Goal: Task Accomplishment & Management: Manage account settings

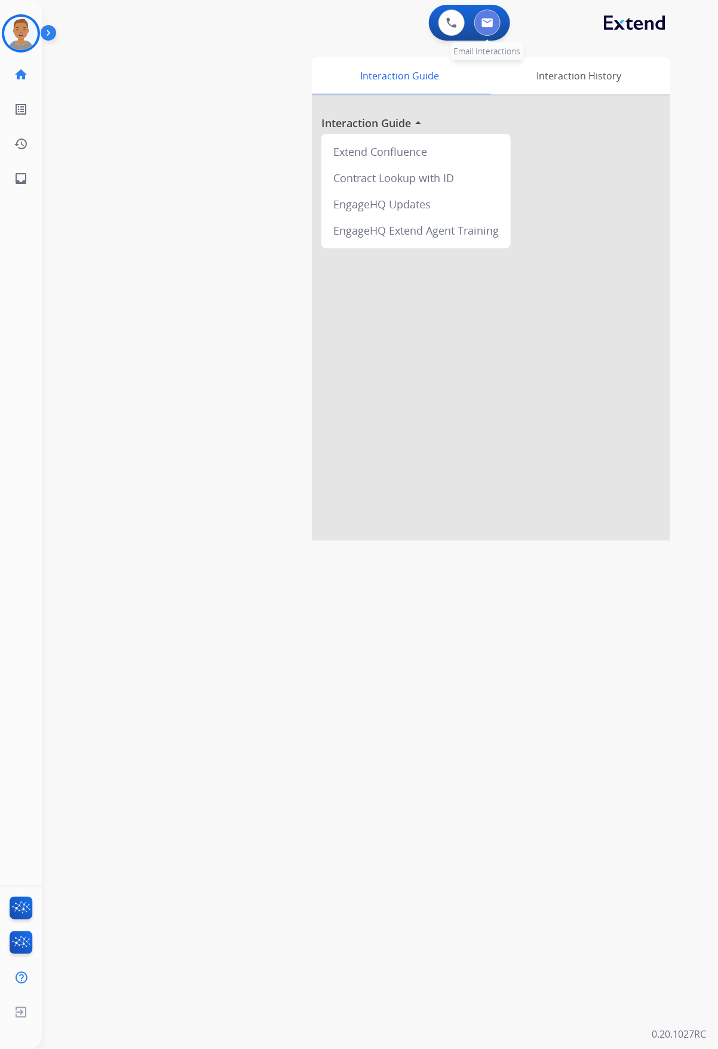
click at [482, 23] on img at bounding box center [487, 23] width 12 height 10
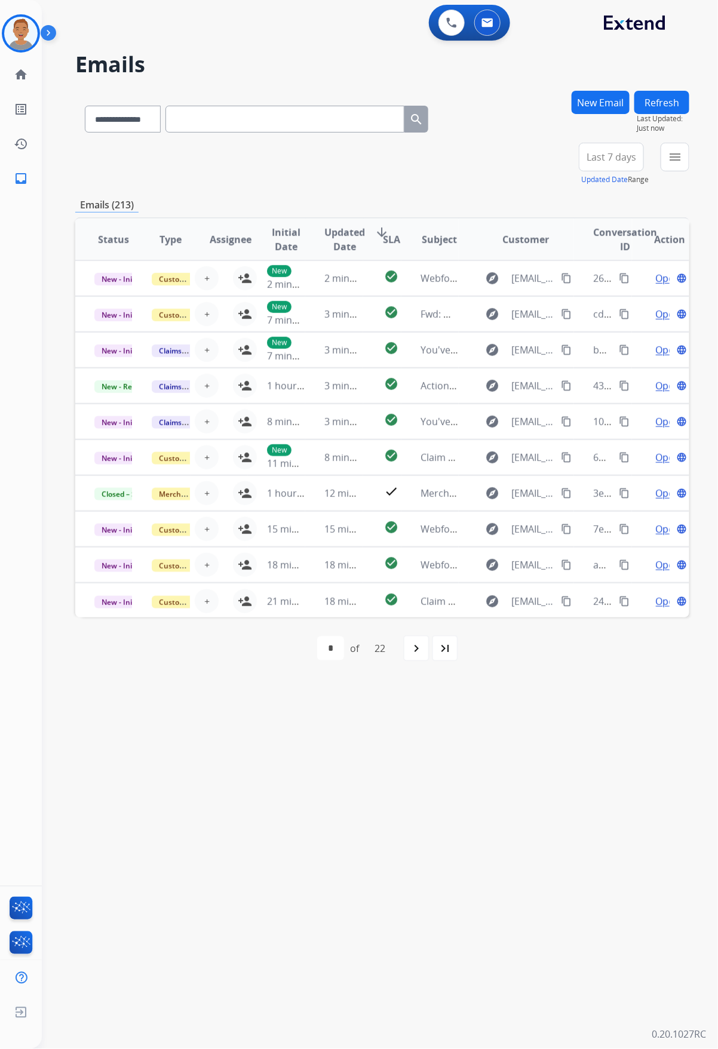
paste input "**********"
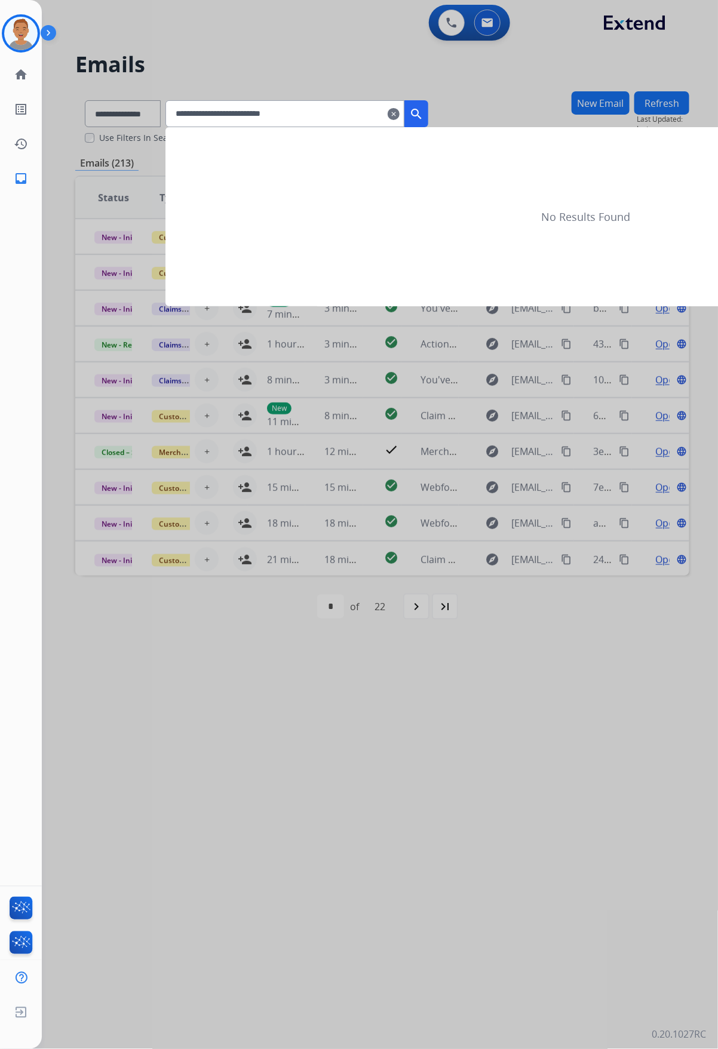
type input "**********"
click at [423, 116] on mat-icon "search" at bounding box center [416, 114] width 14 height 14
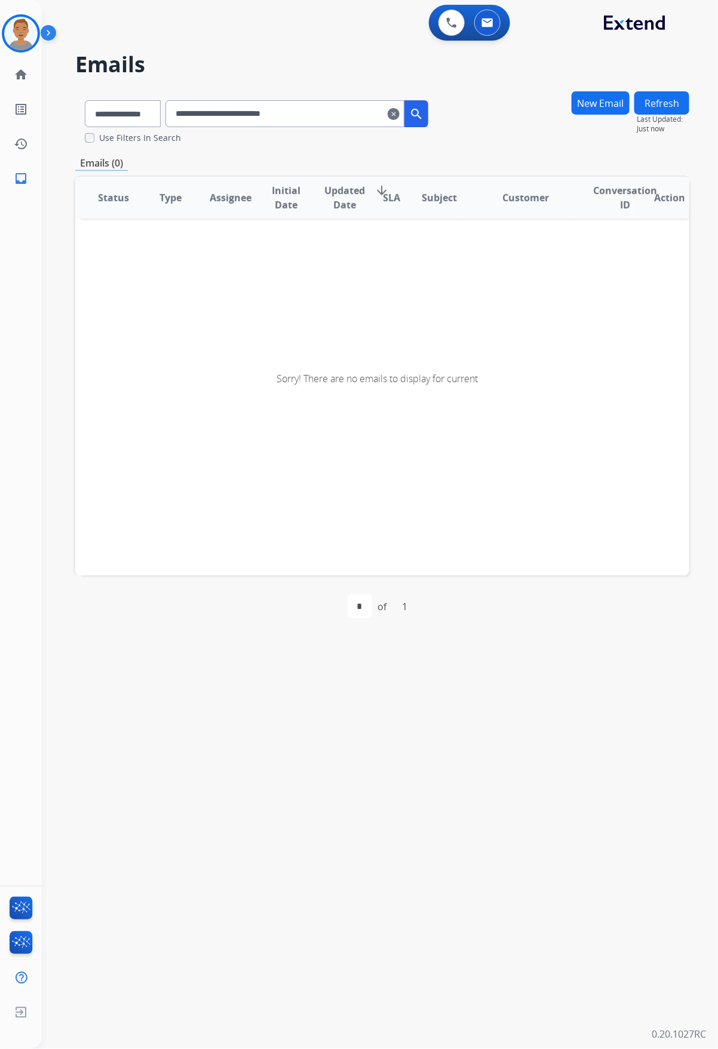
click at [515, 133] on div "**********" at bounding box center [382, 117] width 614 height 53
drag, startPoint x: 405, startPoint y: 114, endPoint x: 419, endPoint y: 116, distance: 13.9
click at [416, 116] on div "**********" at bounding box center [296, 113] width 263 height 27
click at [399, 113] on mat-icon "clear" at bounding box center [394, 114] width 12 height 14
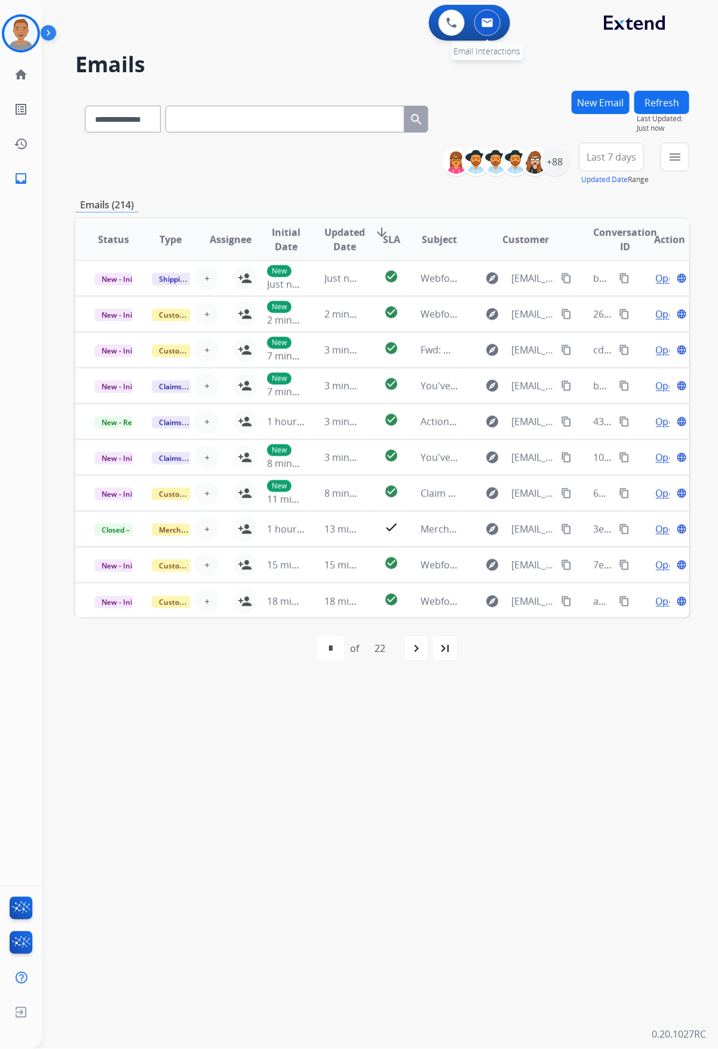
click at [487, 18] on img at bounding box center [487, 23] width 12 height 10
click at [593, 102] on button "New Email" at bounding box center [600, 102] width 58 height 23
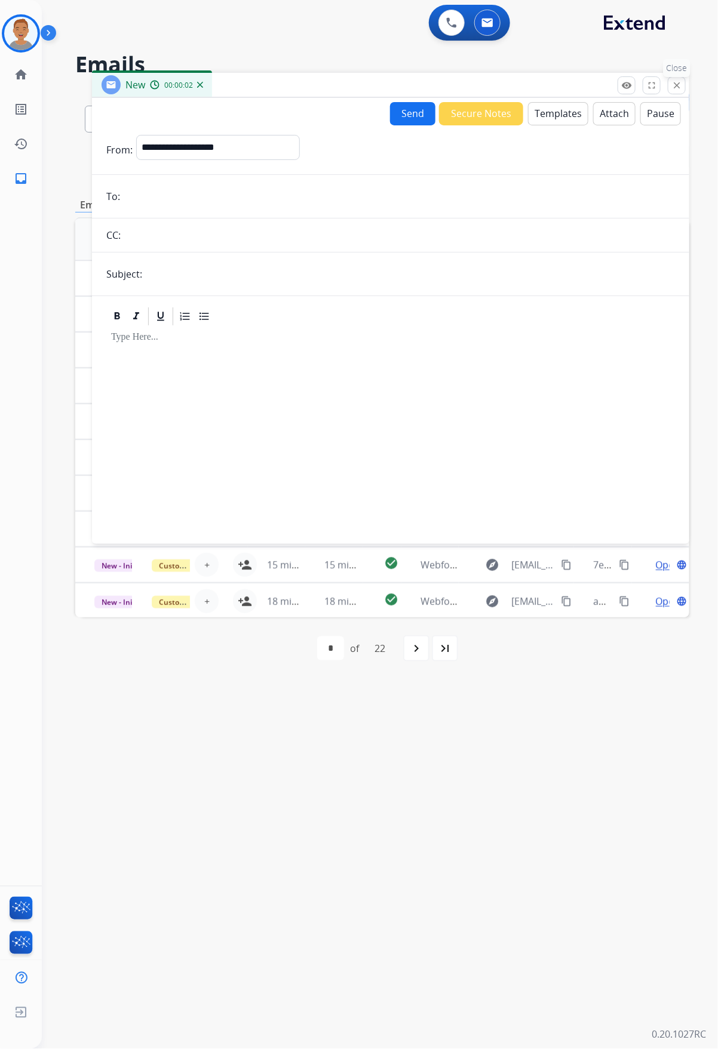
click at [673, 82] on mat-icon "close" at bounding box center [676, 85] width 11 height 11
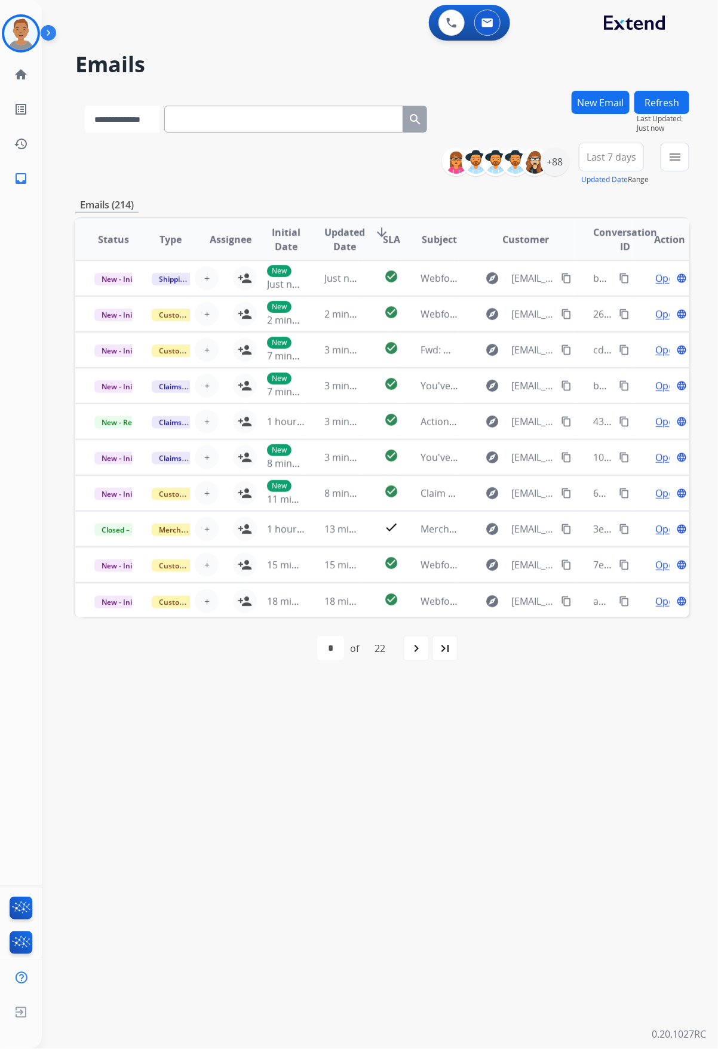
click at [142, 120] on select "**********" at bounding box center [122, 119] width 75 height 27
select select "**********"
click at [85, 106] on select "**********" at bounding box center [122, 119] width 75 height 27
paste input "**********"
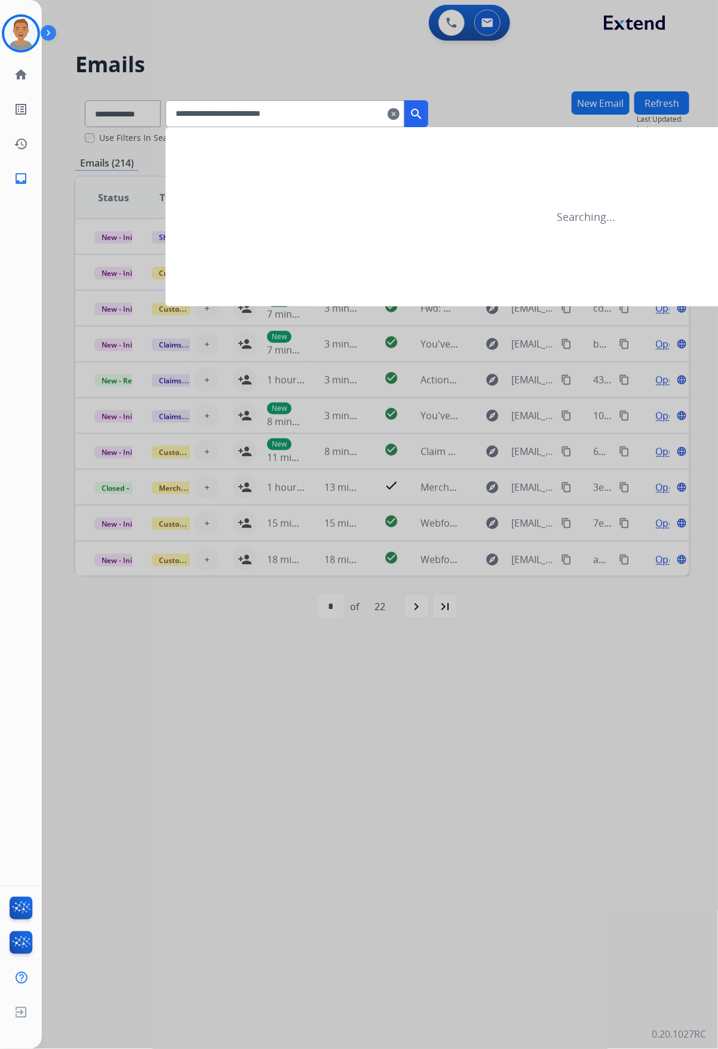
type input "**********"
click at [423, 116] on mat-icon "search" at bounding box center [416, 114] width 14 height 14
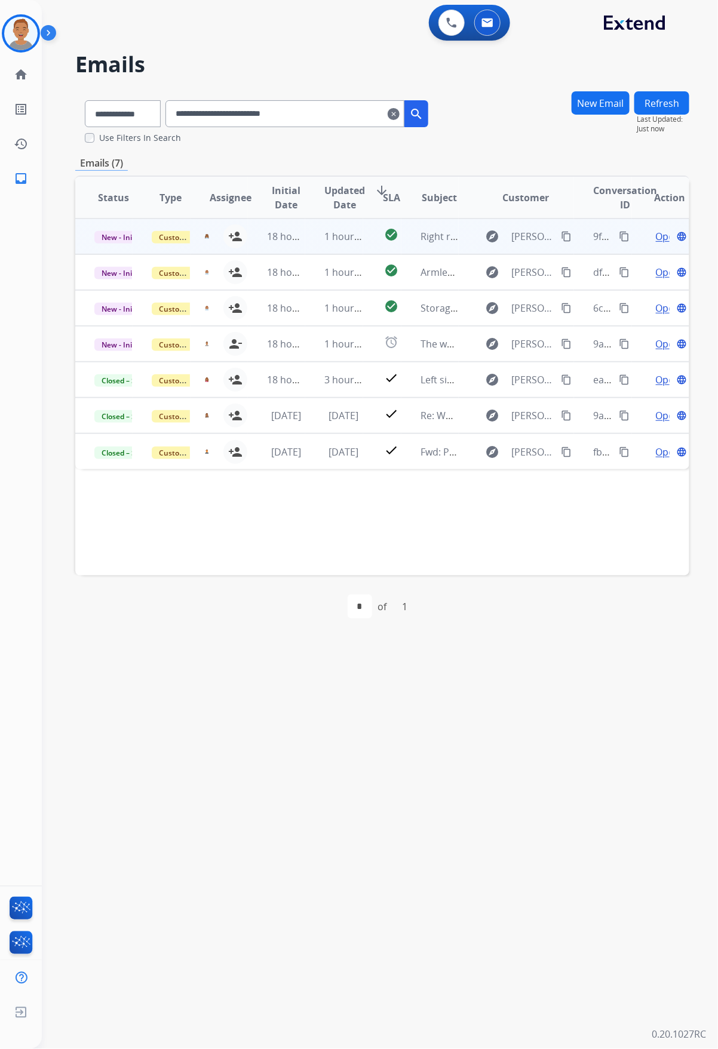
click at [338, 250] on td "1 hour ago" at bounding box center [333, 237] width 57 height 36
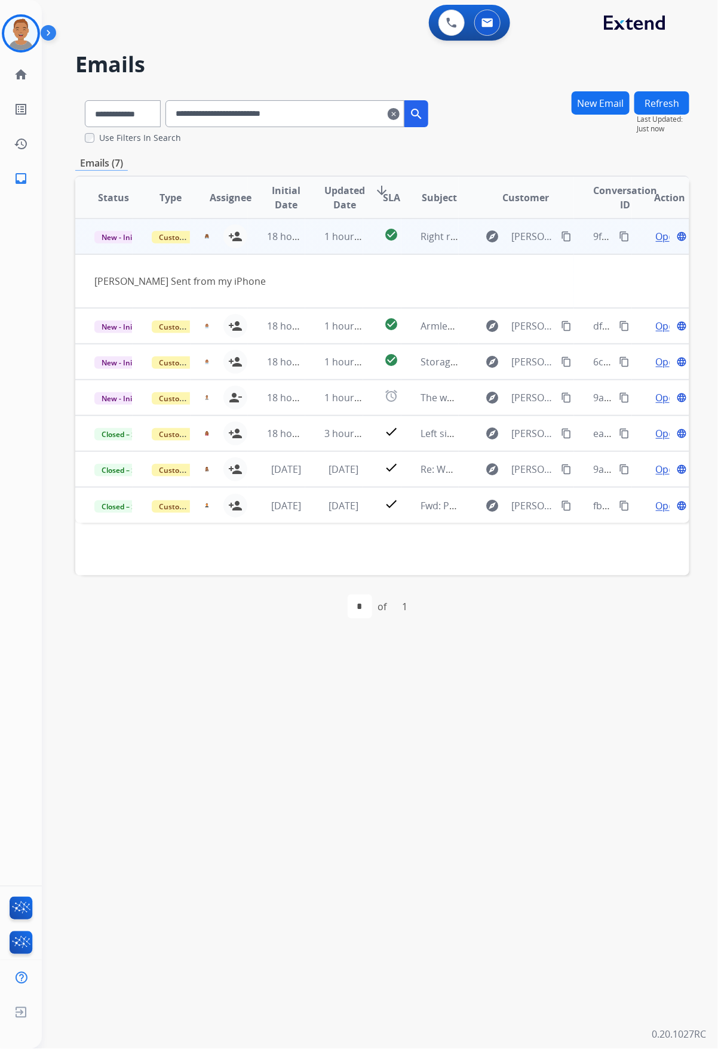
click at [82, 281] on td "Stephanie Snyder Sent from my iPhone" at bounding box center [324, 281] width 499 height 54
click at [656, 239] on span "Open" at bounding box center [668, 236] width 24 height 14
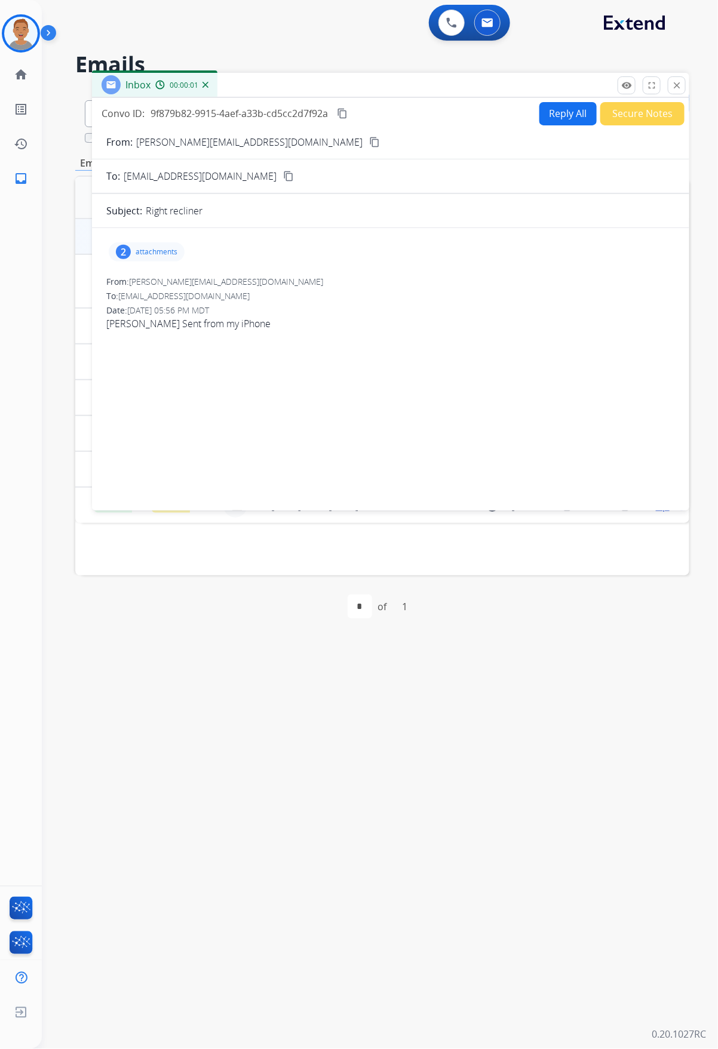
click at [159, 246] on div "2 attachments" at bounding box center [147, 251] width 76 height 19
click at [205, 281] on p "image0.jpeg" at bounding box center [205, 282] width 54 height 14
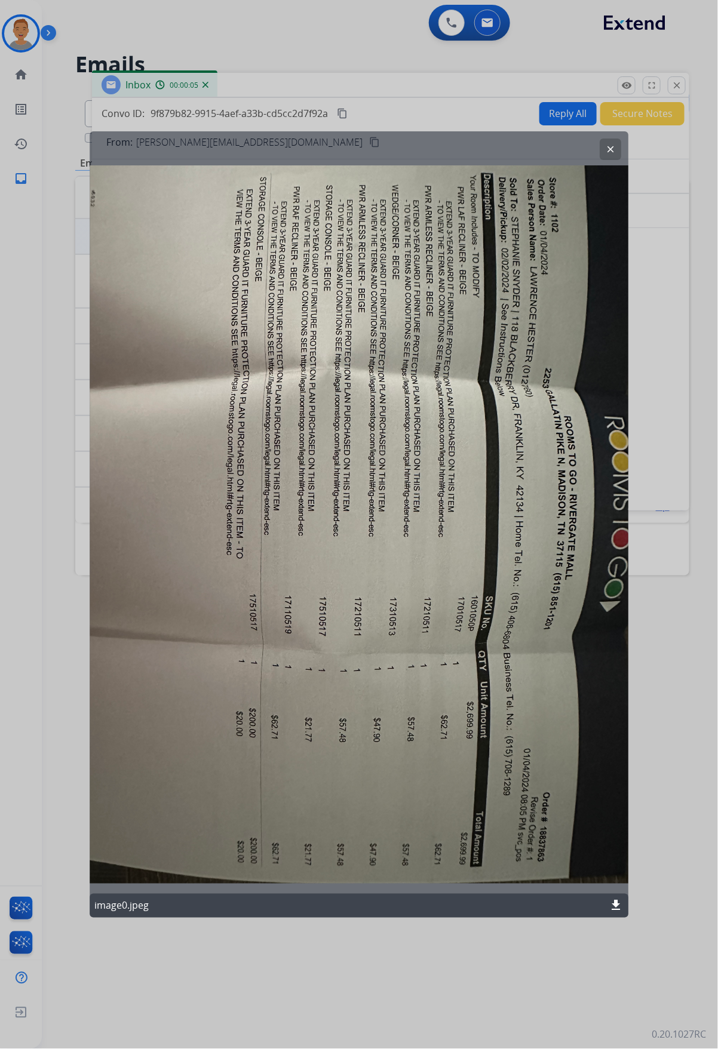
click at [603, 149] on button "clear" at bounding box center [610, 149] width 21 height 21
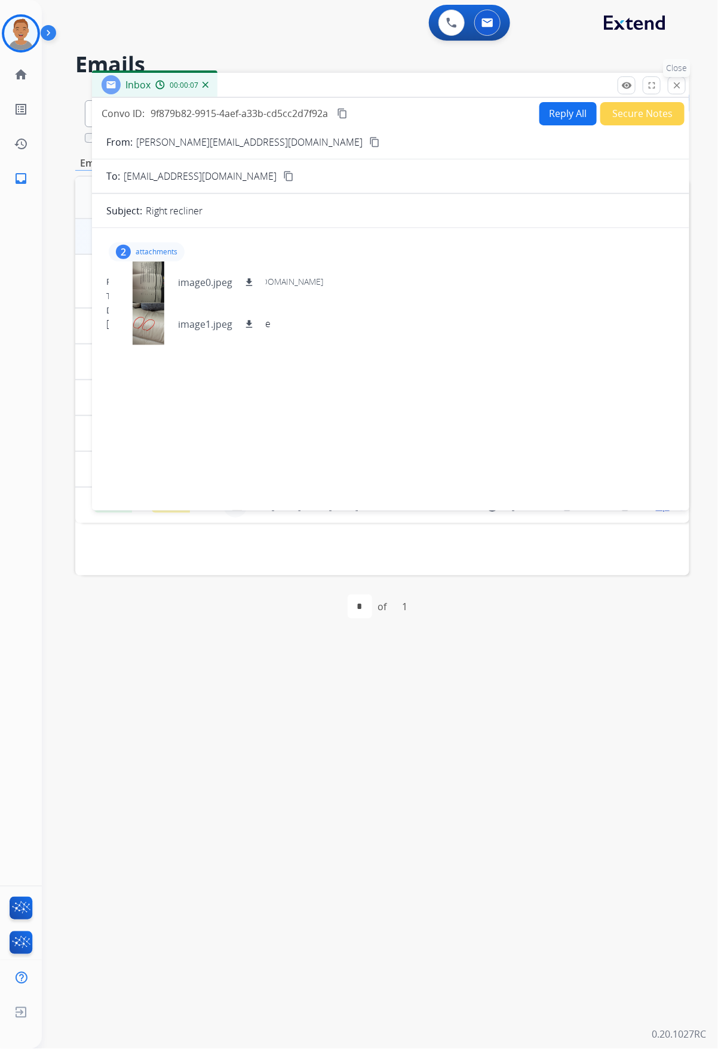
click at [676, 87] on mat-icon "close" at bounding box center [676, 85] width 11 height 11
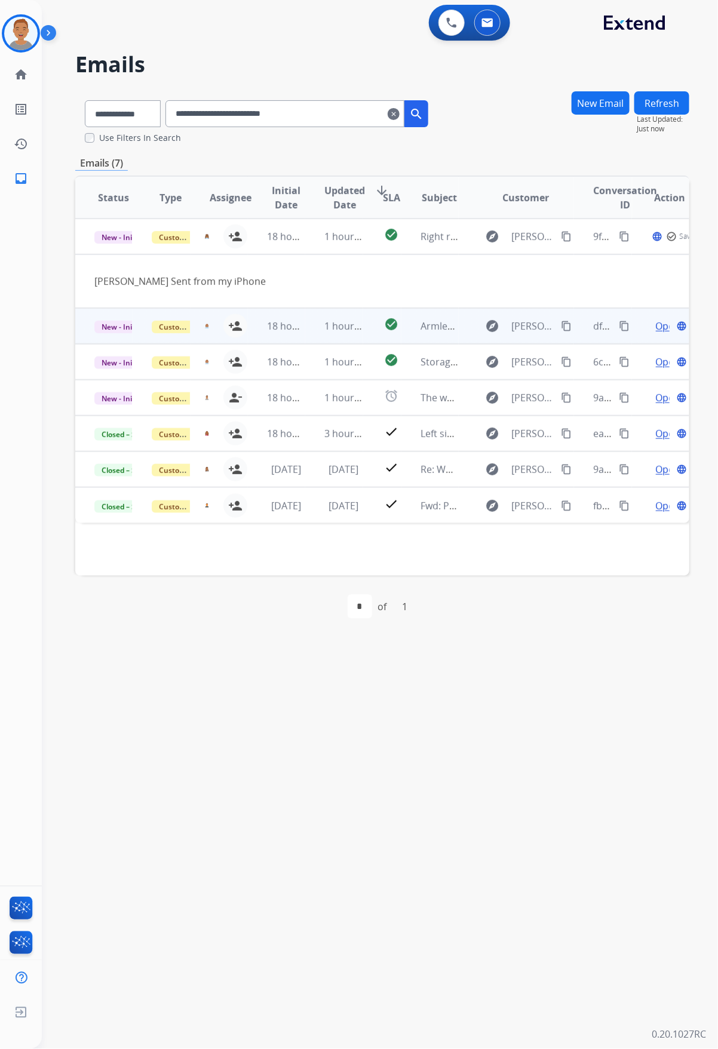
click at [207, 339] on div "jaquayla.thompson@eccogroupusa.com person_add Assign to Me" at bounding box center [218, 325] width 57 height 33
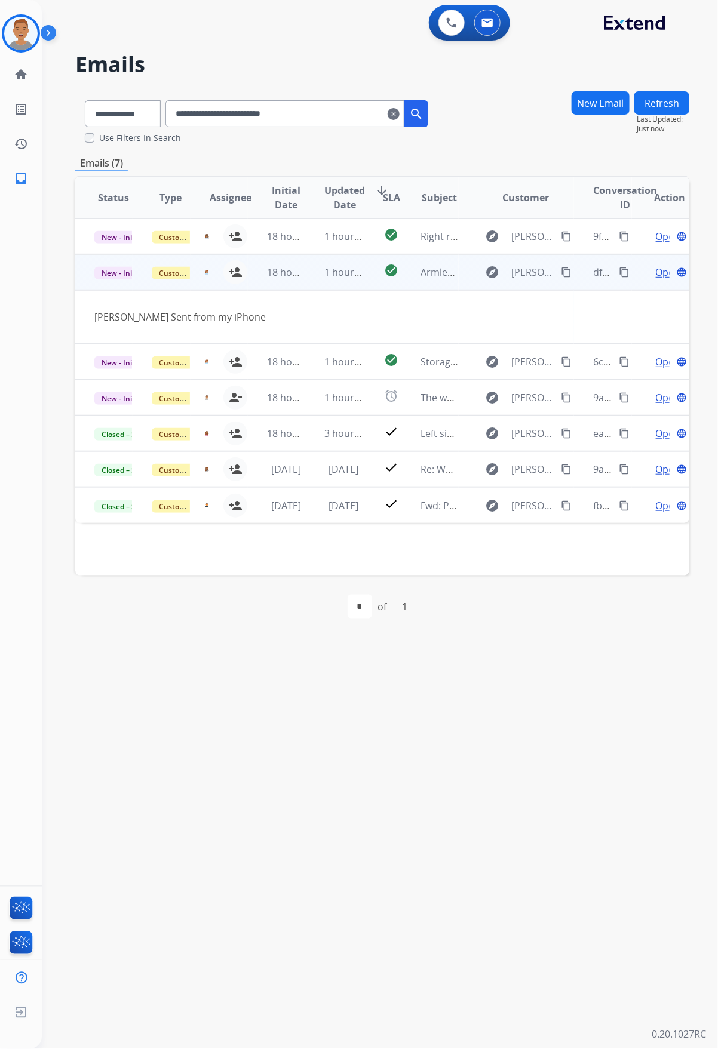
click at [656, 273] on span "Open" at bounding box center [668, 272] width 24 height 14
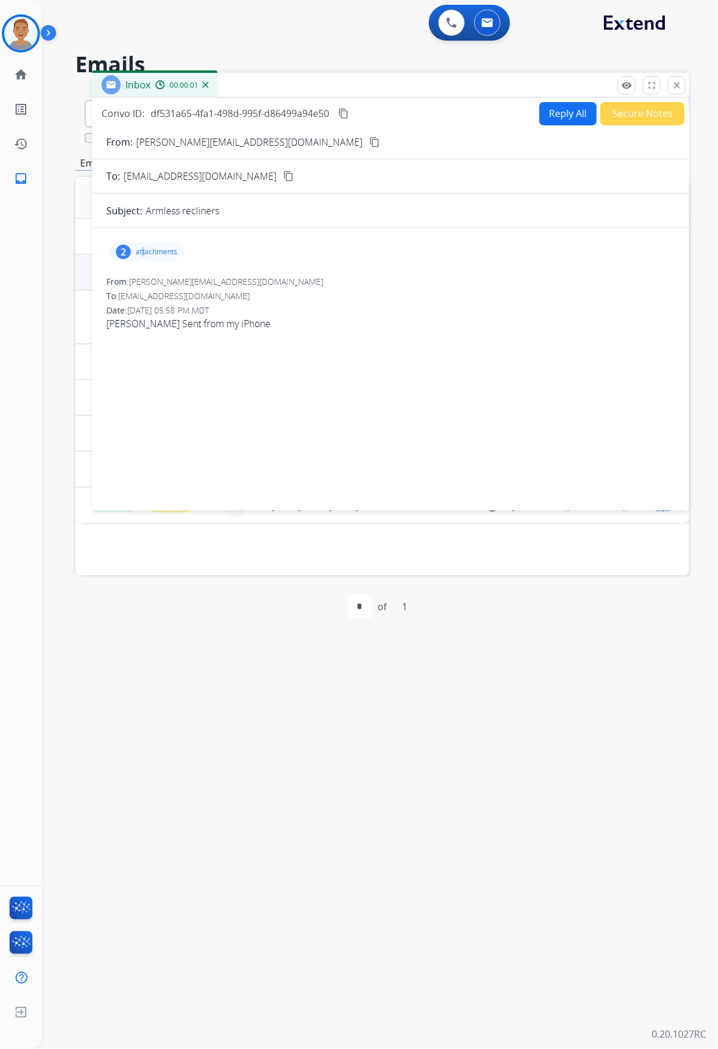
click at [144, 255] on p "attachments" at bounding box center [157, 252] width 42 height 10
click at [128, 317] on div at bounding box center [148, 324] width 60 height 42
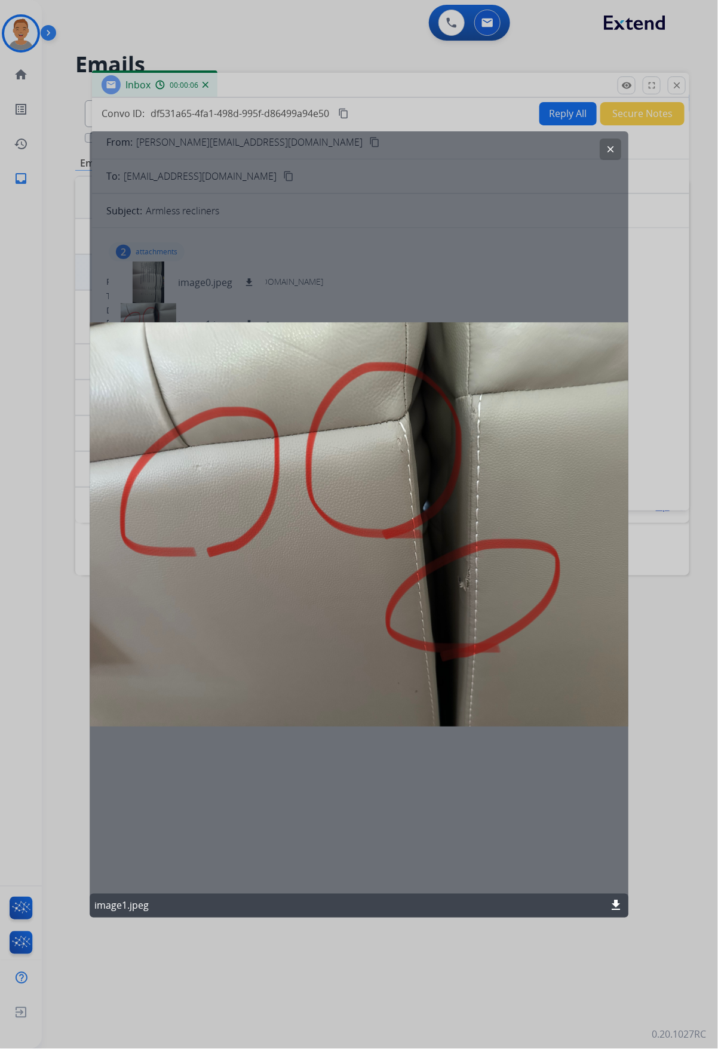
click at [610, 149] on mat-icon "clear" at bounding box center [610, 149] width 11 height 11
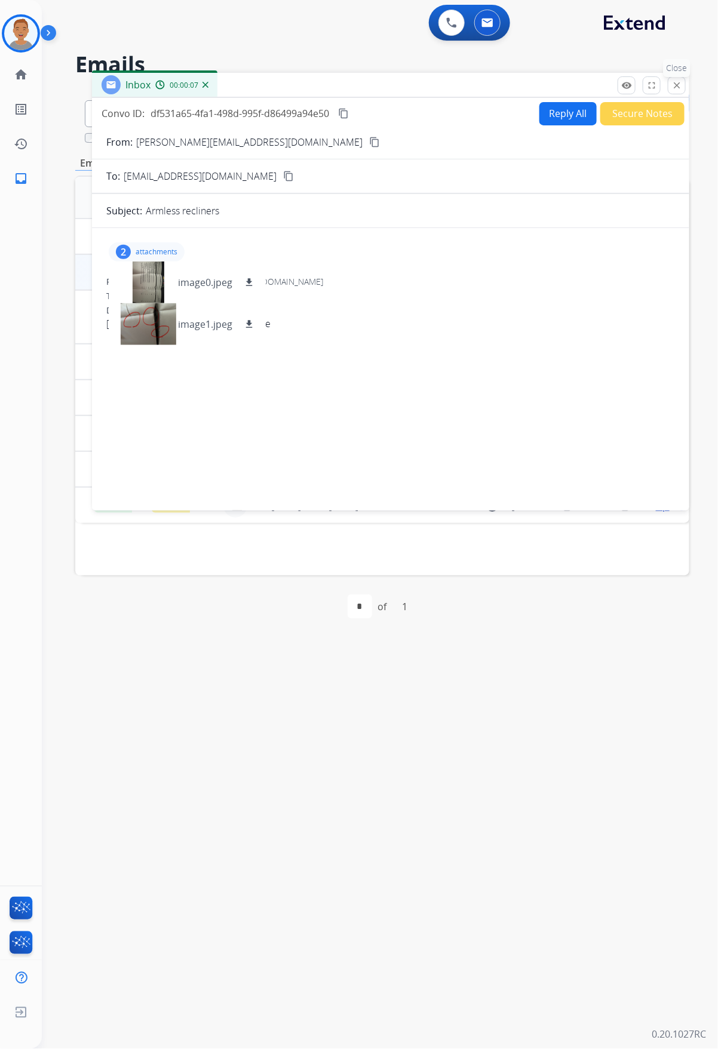
click at [672, 88] on mat-icon "close" at bounding box center [676, 85] width 11 height 11
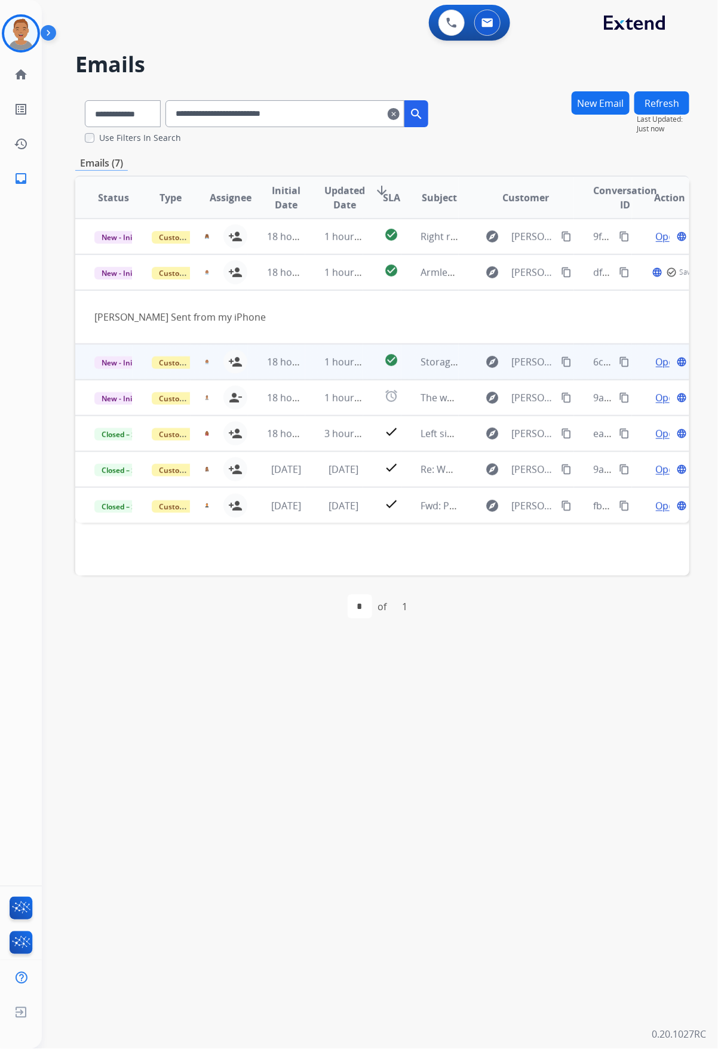
click at [188, 377] on td "Customer Support" at bounding box center [161, 362] width 57 height 36
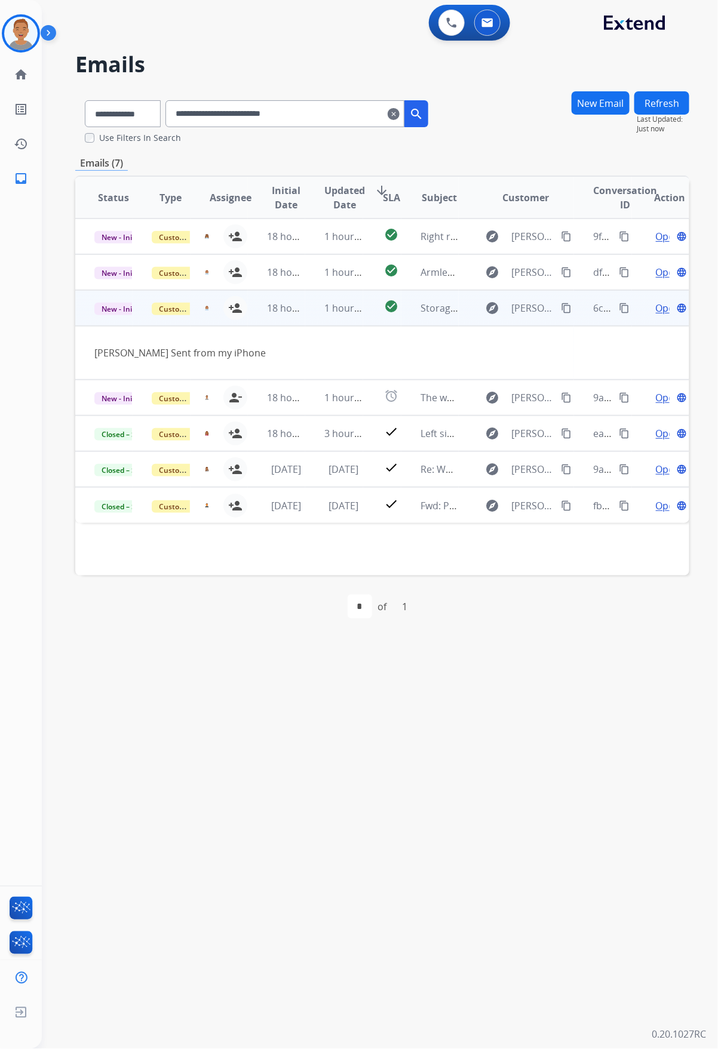
click at [656, 306] on span "Open" at bounding box center [668, 308] width 24 height 14
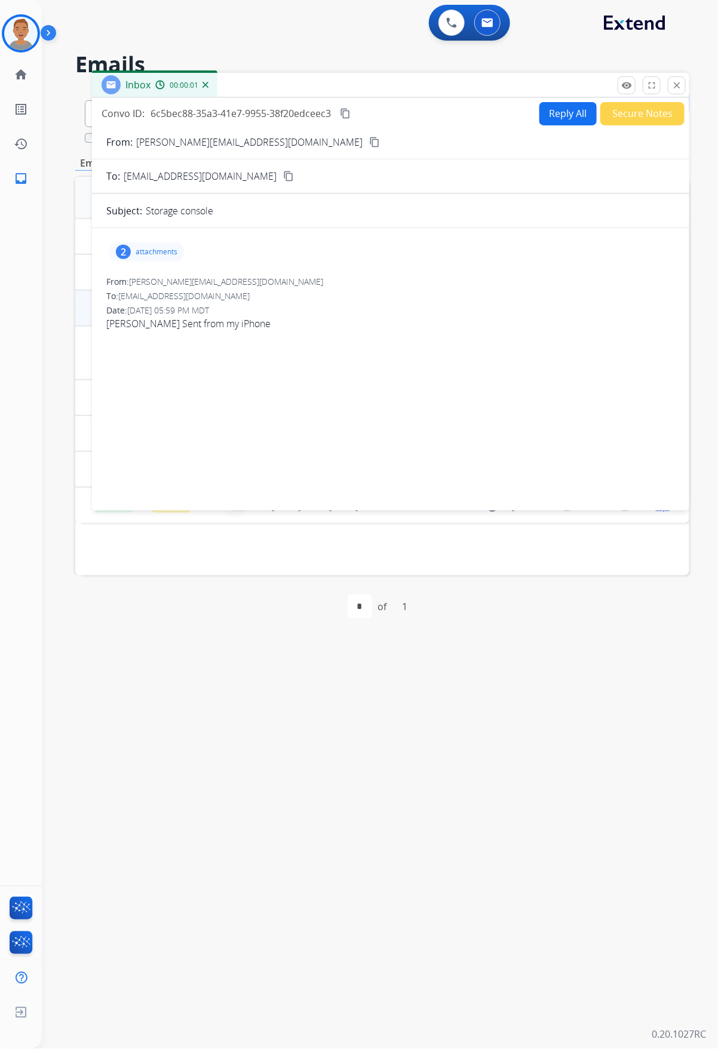
click at [140, 250] on p "attachments" at bounding box center [157, 252] width 42 height 10
click at [681, 82] on mat-icon "close" at bounding box center [676, 85] width 11 height 11
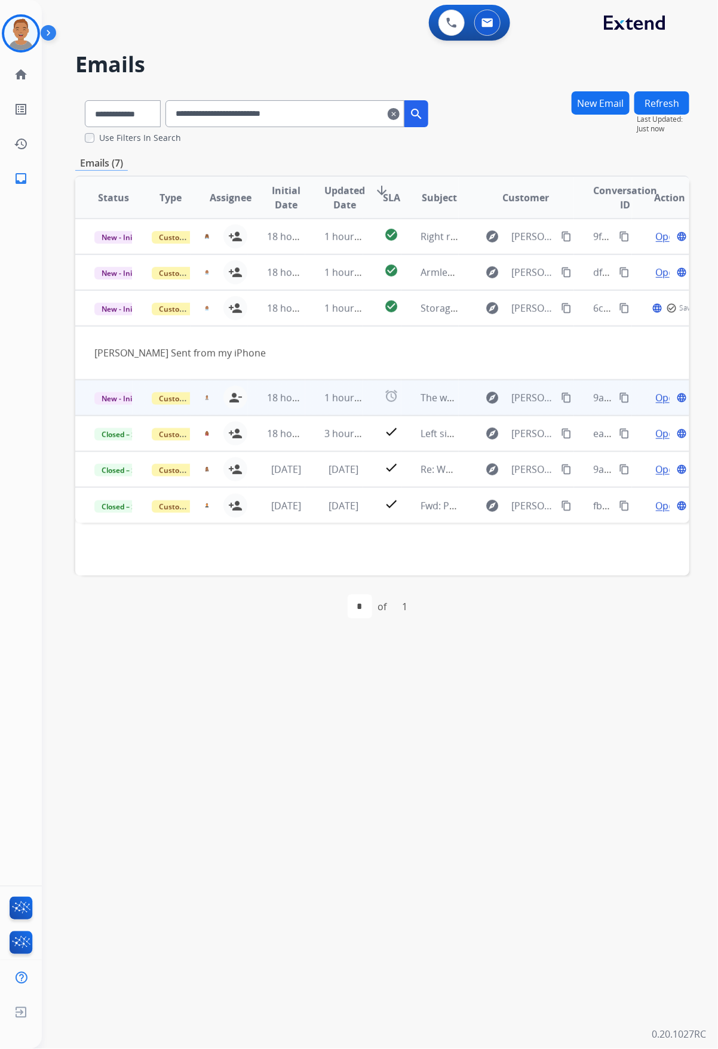
click at [198, 411] on div "veronica.smith@eccogroupusa.com person_remove Unassign to Me" at bounding box center [218, 397] width 57 height 33
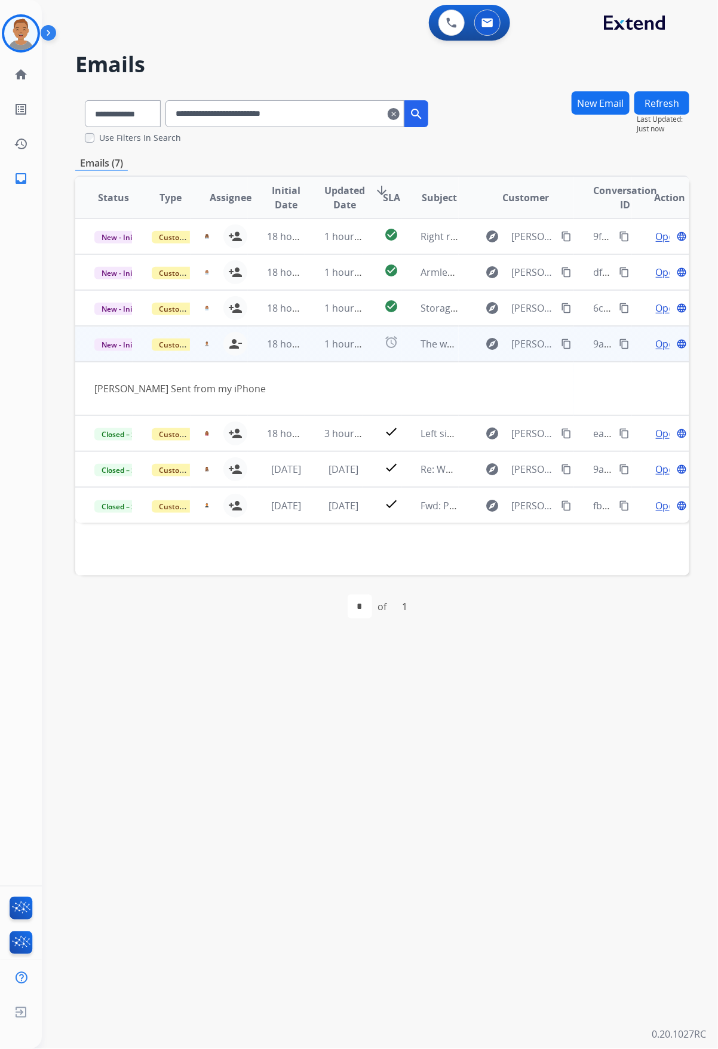
click at [656, 339] on span "Open" at bounding box center [668, 344] width 24 height 14
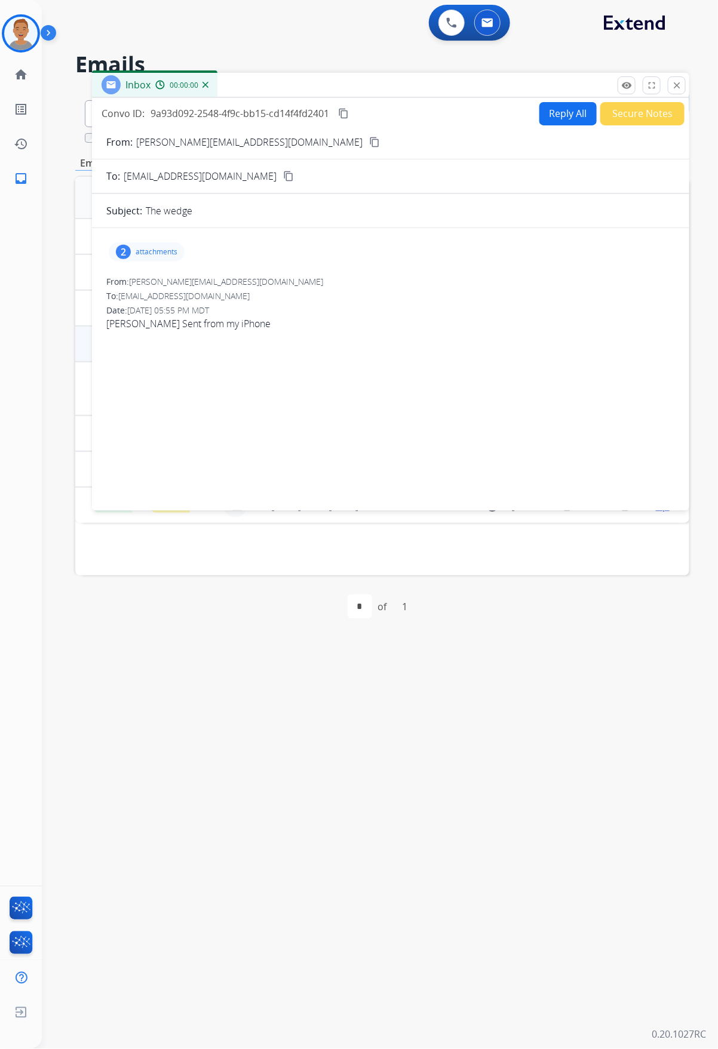
click at [143, 251] on p "attachments" at bounding box center [157, 252] width 42 height 10
click at [196, 287] on p "image2.jpeg" at bounding box center [205, 282] width 54 height 14
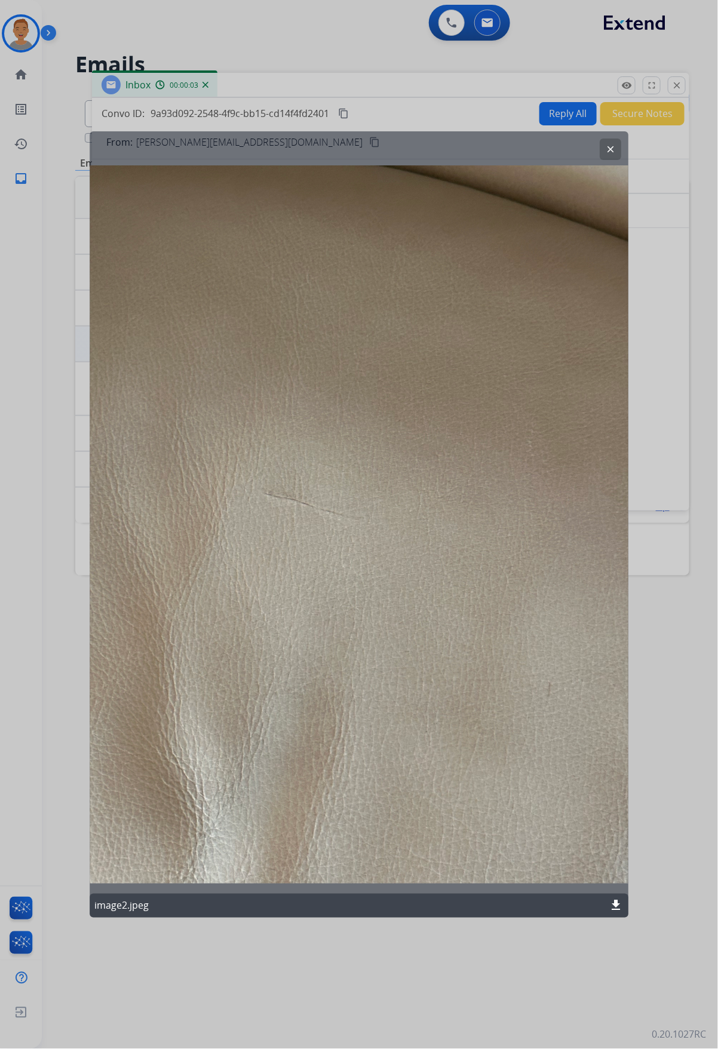
click at [610, 149] on mat-icon "clear" at bounding box center [610, 149] width 11 height 11
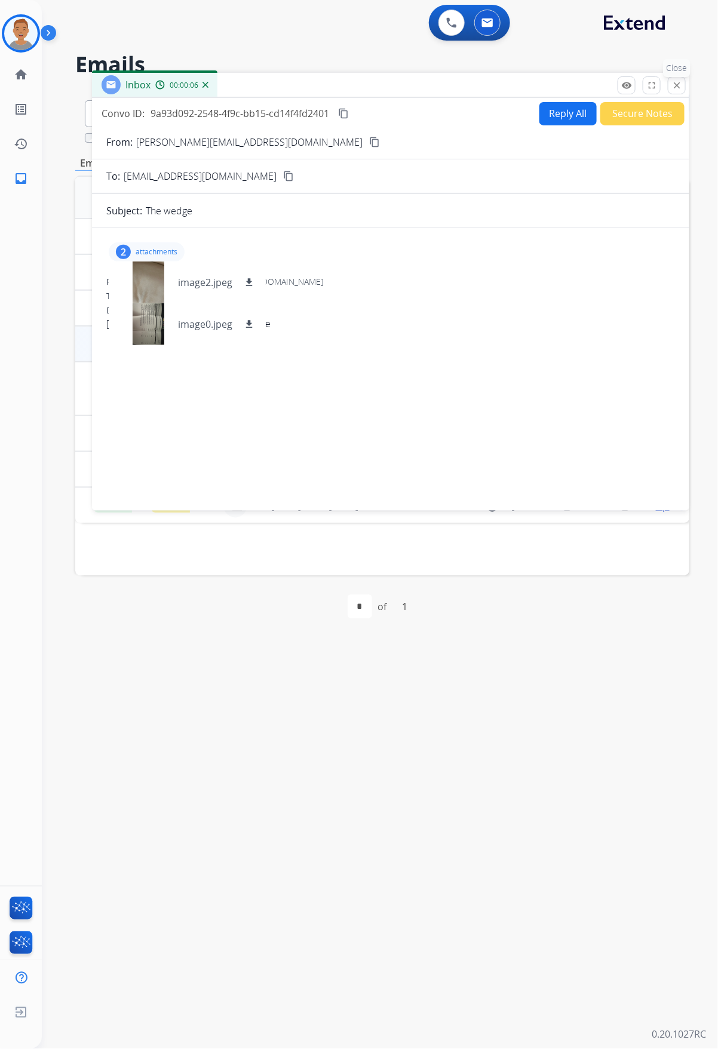
click at [676, 87] on mat-icon "close" at bounding box center [676, 85] width 11 height 11
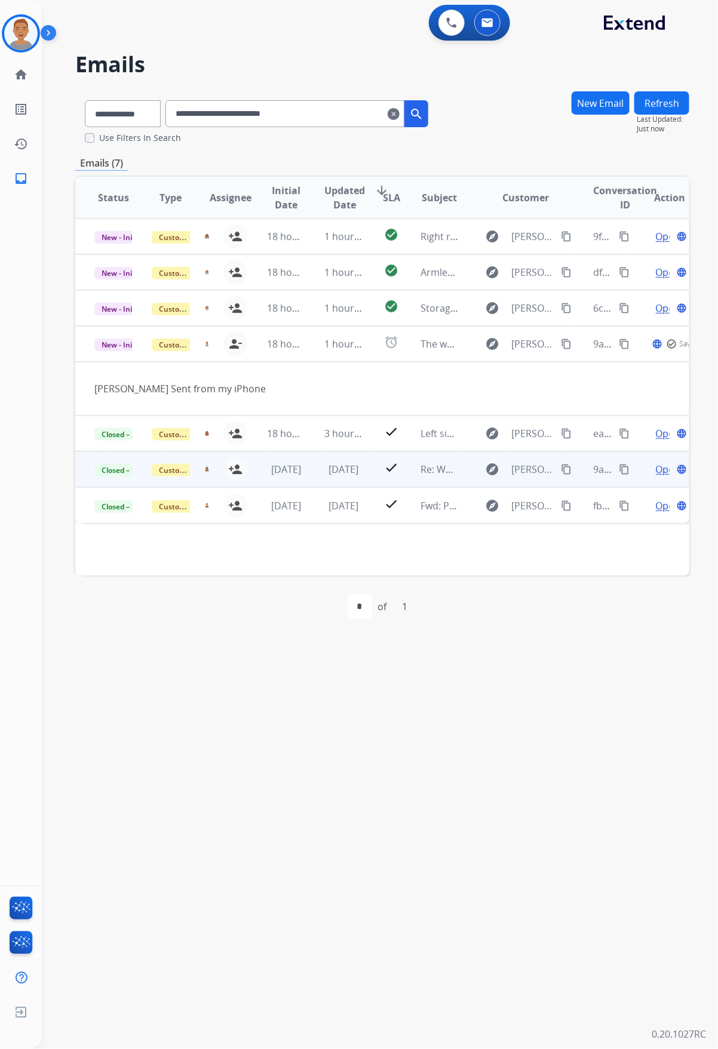
click at [200, 453] on div "teala.loydpatterson@mcibpo.com person_add Assign to Me" at bounding box center [218, 469] width 57 height 33
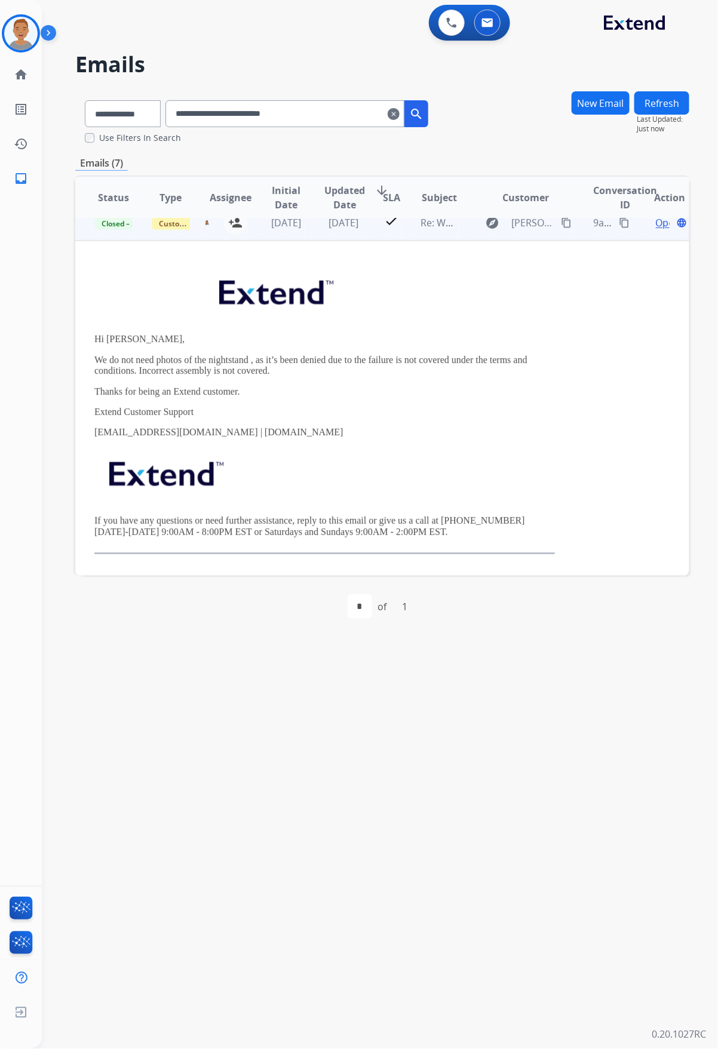
scroll to position [232, 0]
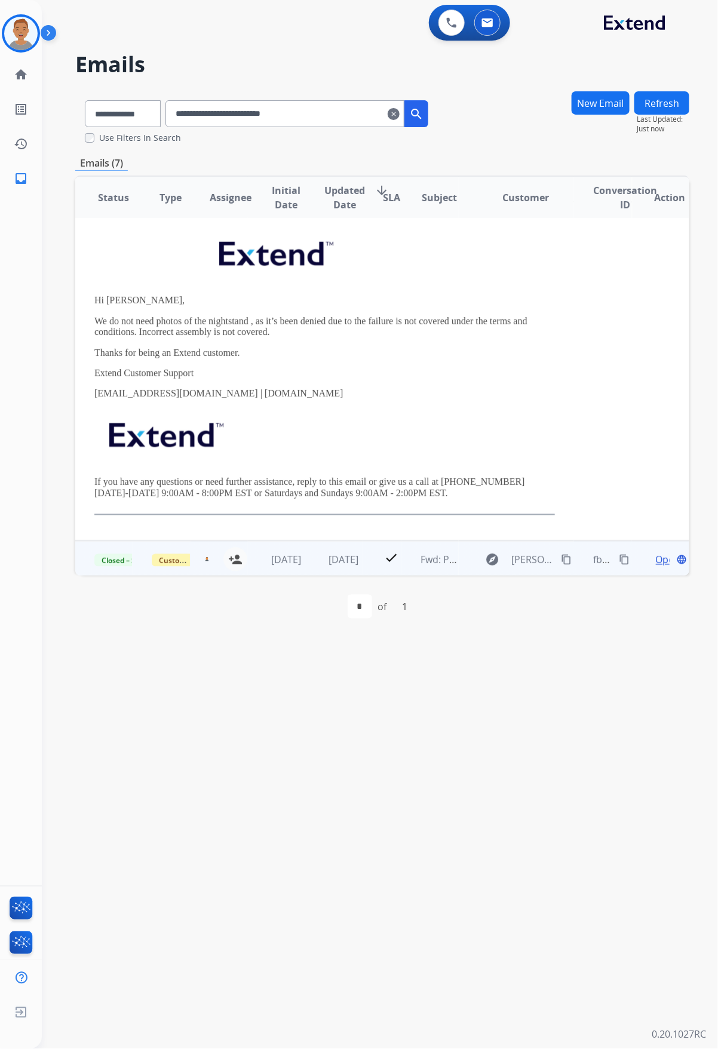
click at [250, 563] on td "3 months ago" at bounding box center [276, 559] width 57 height 36
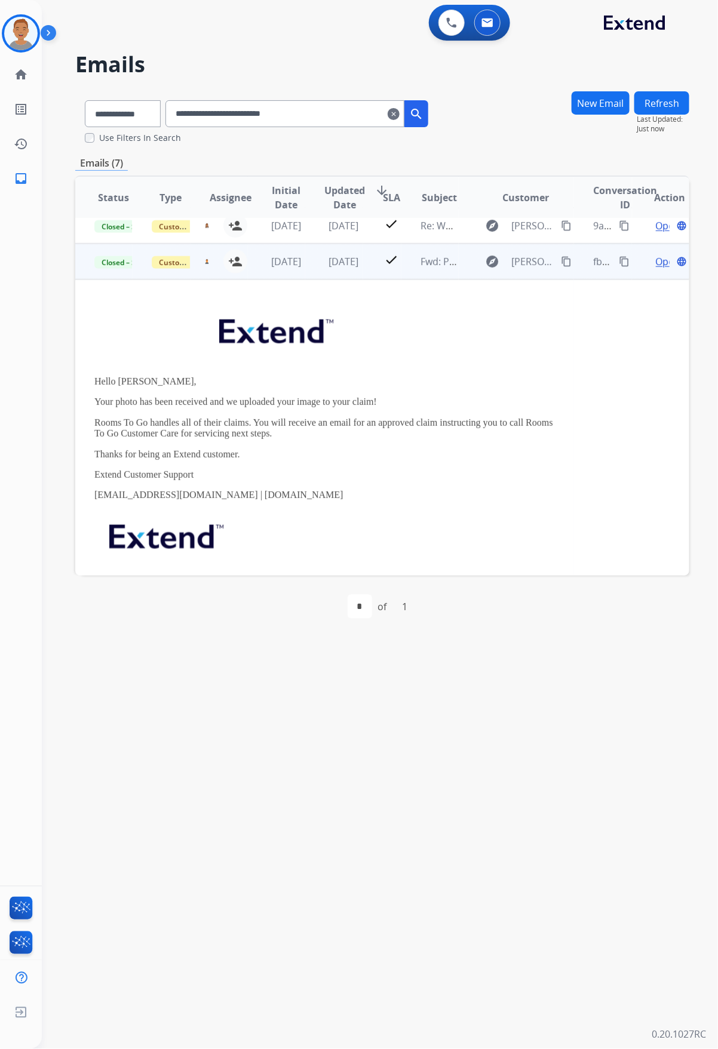
scroll to position [215, 0]
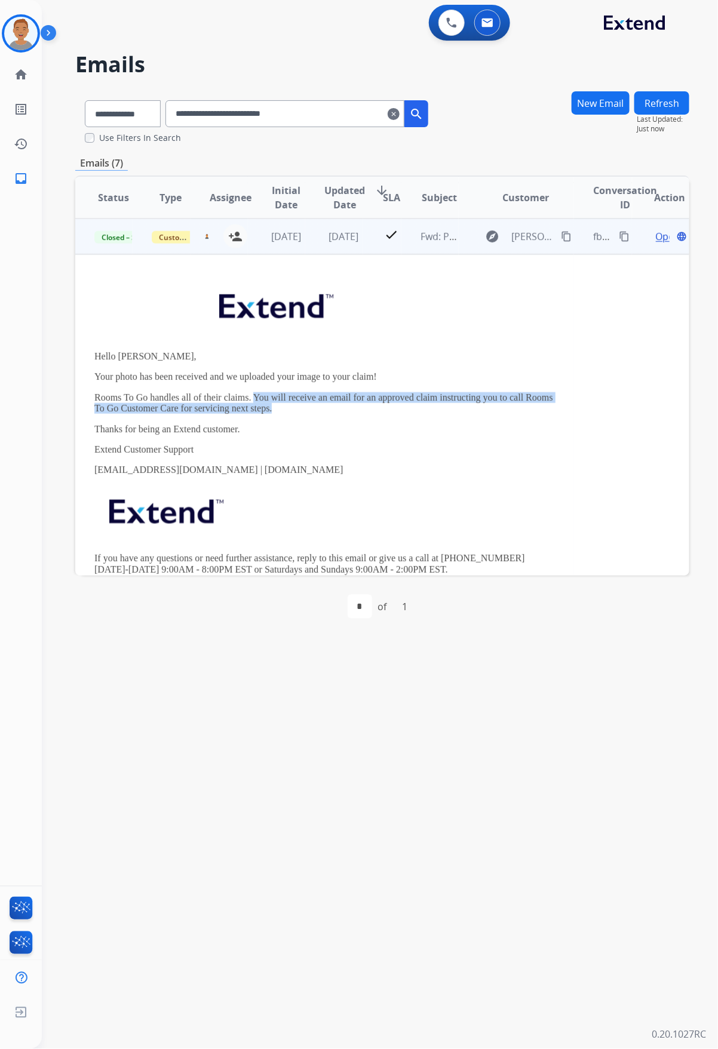
drag, startPoint x: 254, startPoint y: 400, endPoint x: 549, endPoint y: 408, distance: 295.7
click at [549, 408] on td "Hello Stephanie, Your photo has been received and we uploaded your image to you…" at bounding box center [324, 435] width 499 height 362
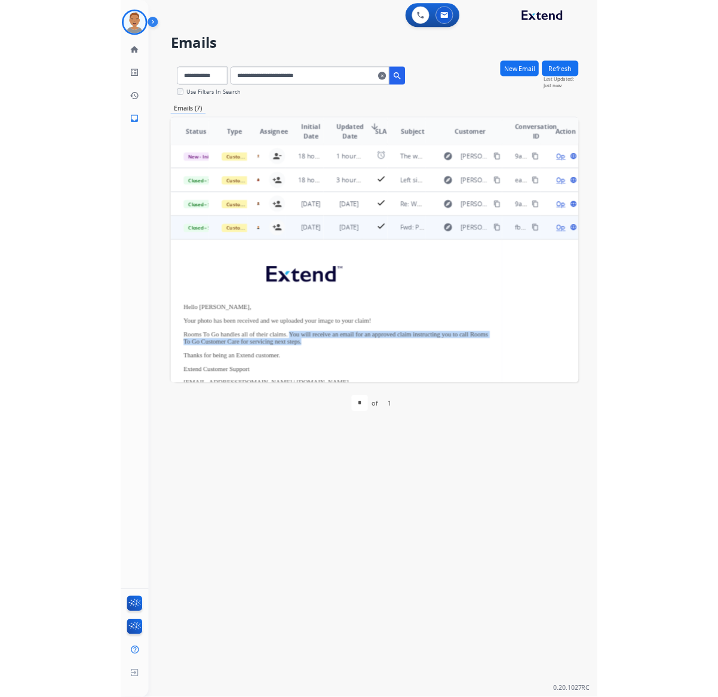
scroll to position [0, 0]
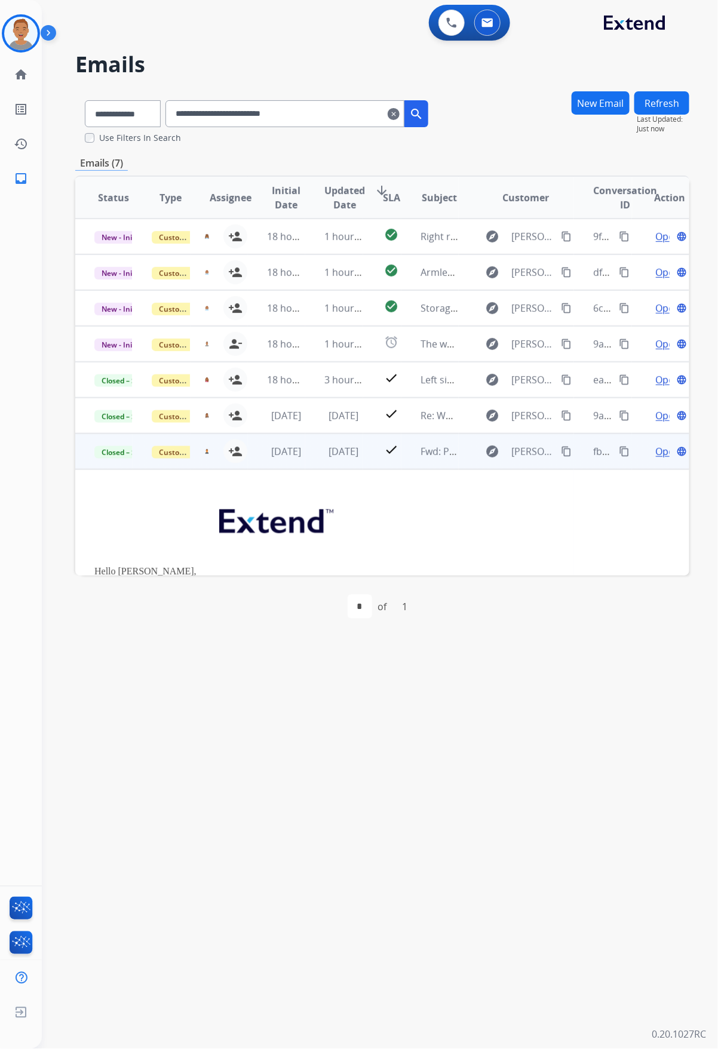
drag, startPoint x: 141, startPoint y: 459, endPoint x: 147, endPoint y: 466, distance: 10.2
click at [139, 462] on td "Customer Support" at bounding box center [161, 452] width 57 height 36
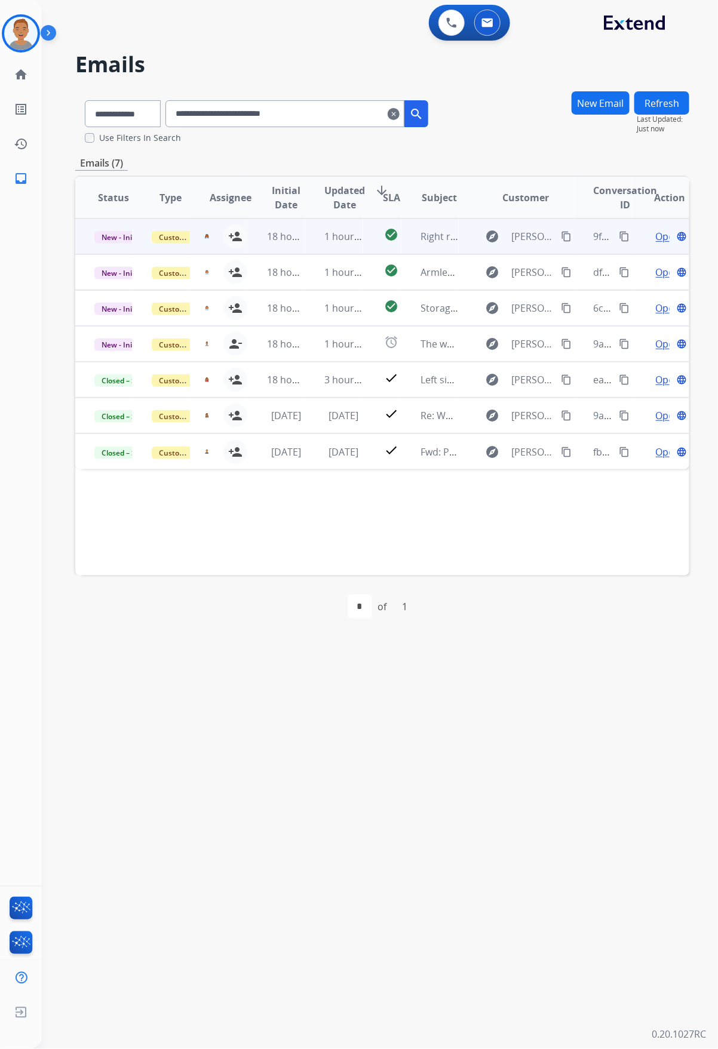
click at [133, 239] on td "Customer Support" at bounding box center [161, 237] width 57 height 36
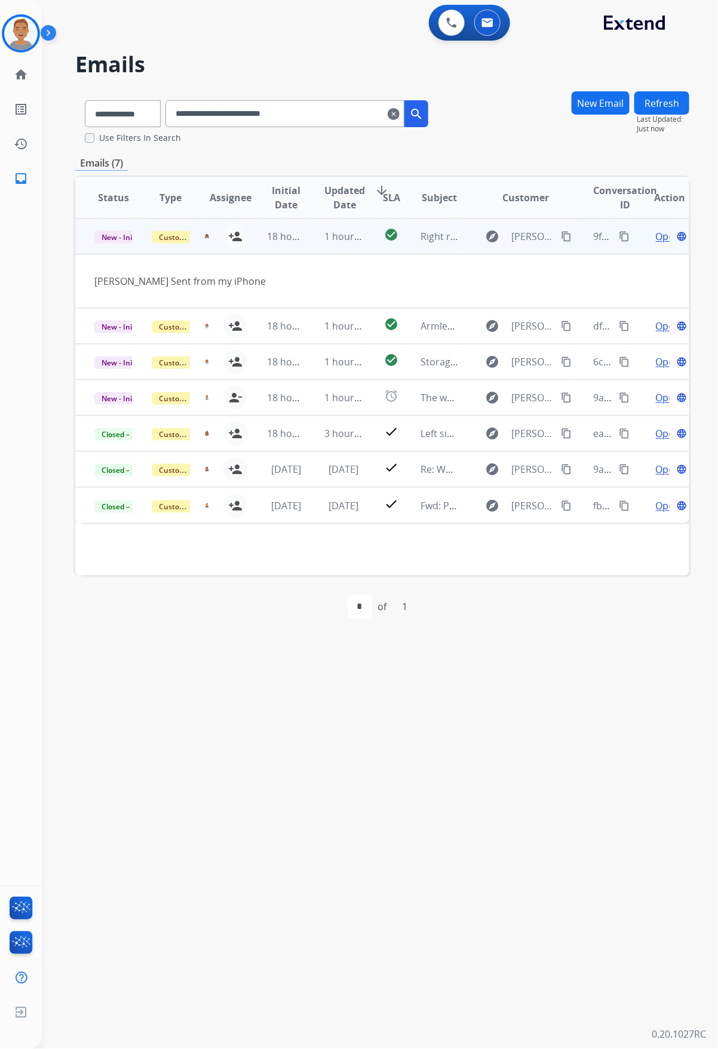
click at [658, 238] on span "Open" at bounding box center [668, 236] width 24 height 14
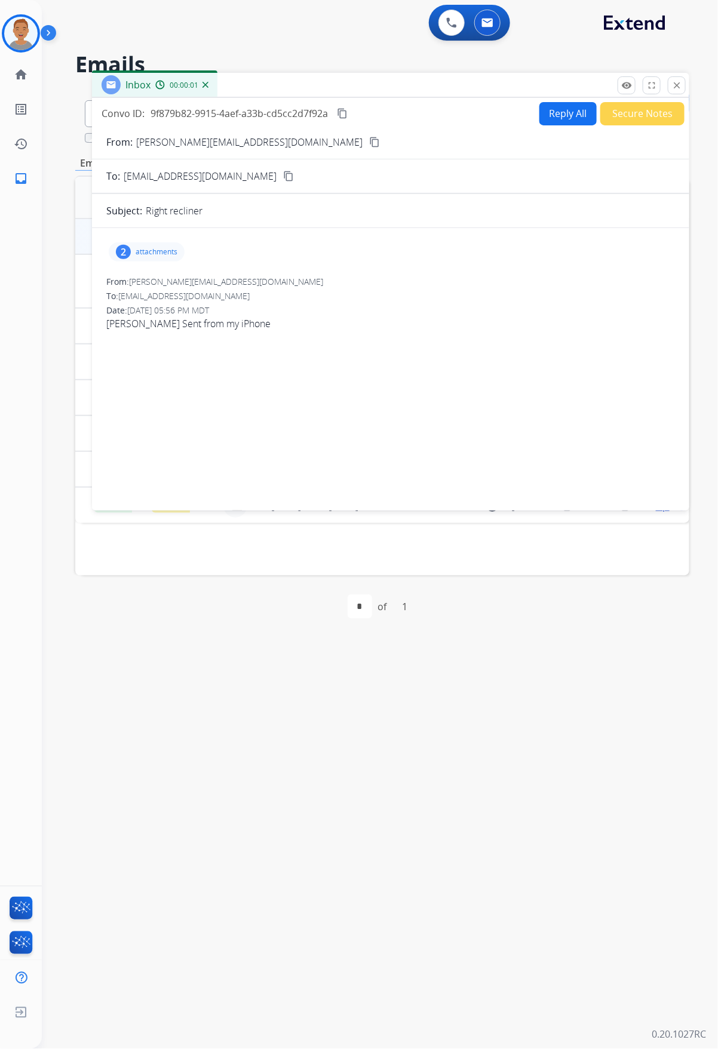
click at [161, 251] on p "attachments" at bounding box center [157, 252] width 42 height 10
click at [202, 326] on p "image1.jpeg" at bounding box center [205, 324] width 54 height 14
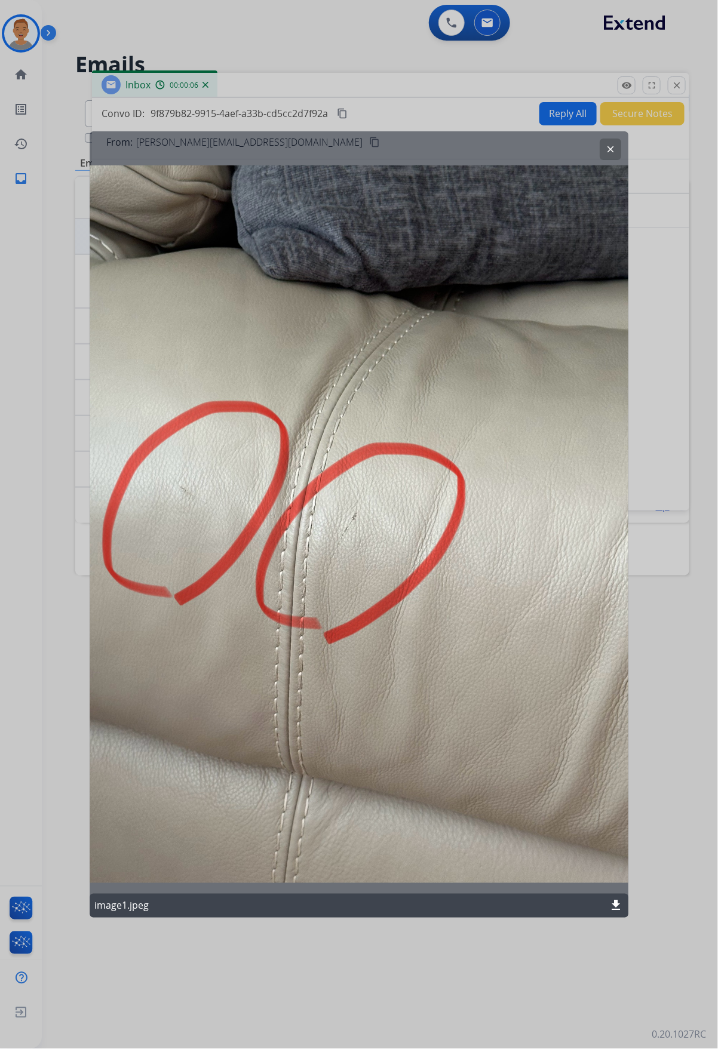
click at [610, 149] on mat-icon "clear" at bounding box center [610, 149] width 11 height 11
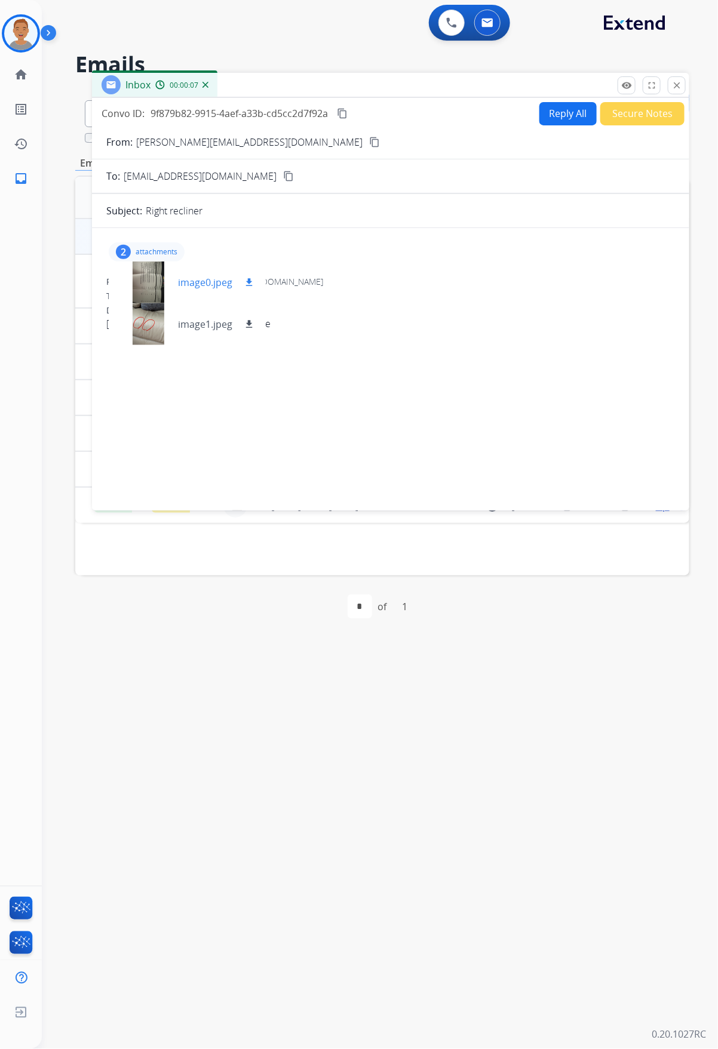
click at [220, 284] on p "image0.jpeg" at bounding box center [205, 282] width 54 height 14
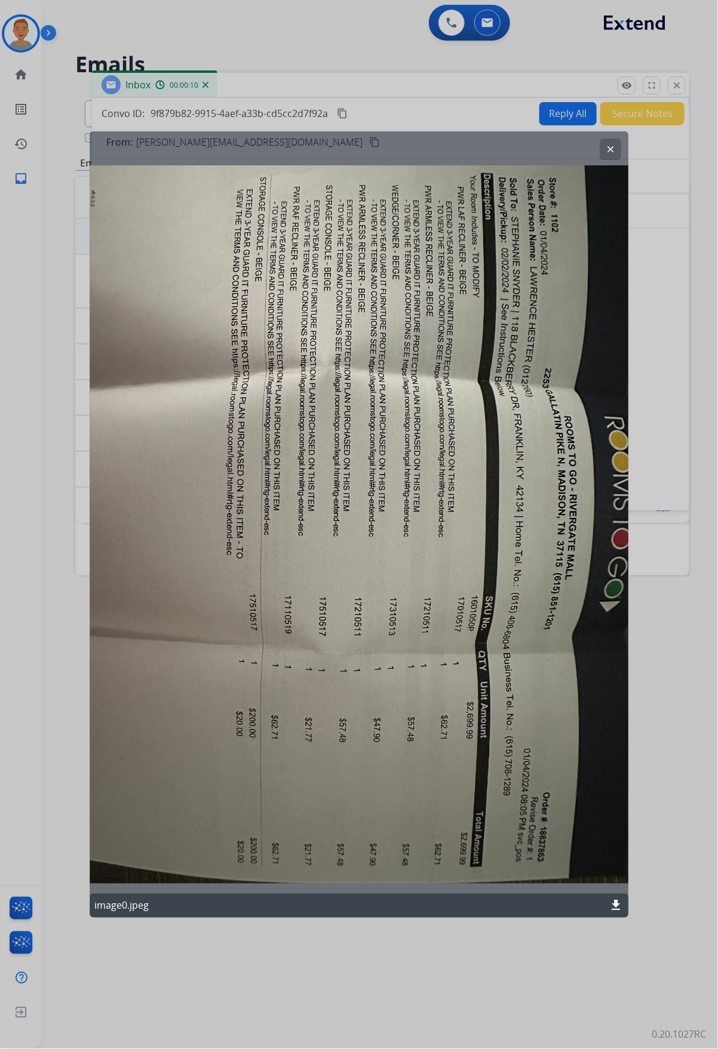
click at [607, 147] on mat-icon "clear" at bounding box center [610, 149] width 11 height 11
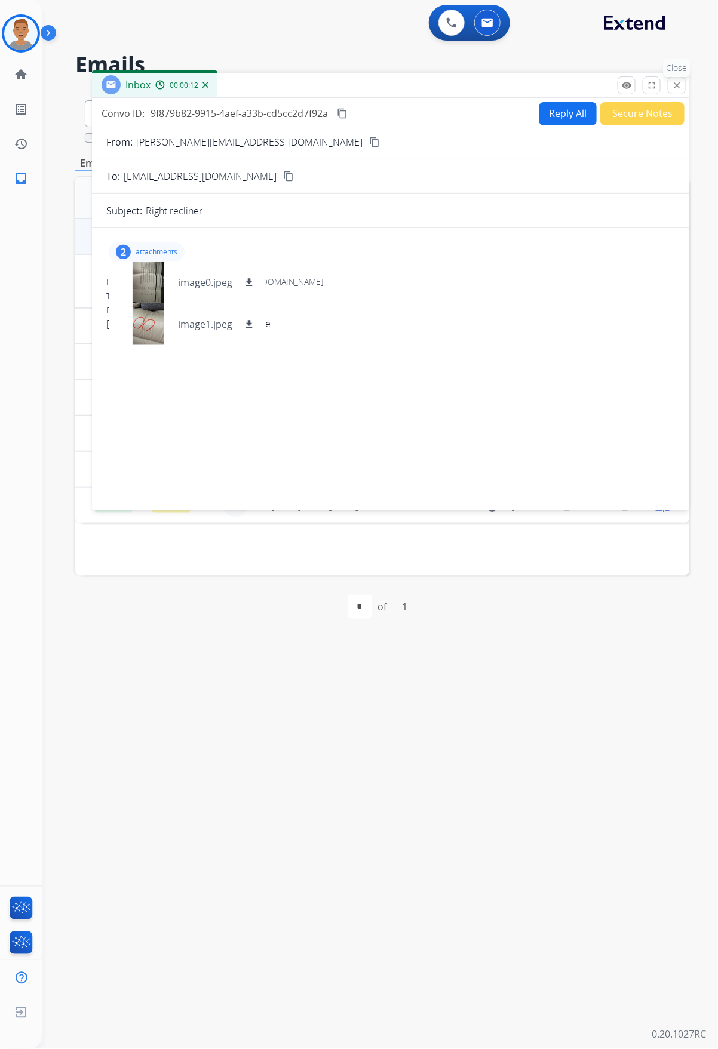
click at [671, 90] on mat-icon "close" at bounding box center [676, 85] width 11 height 11
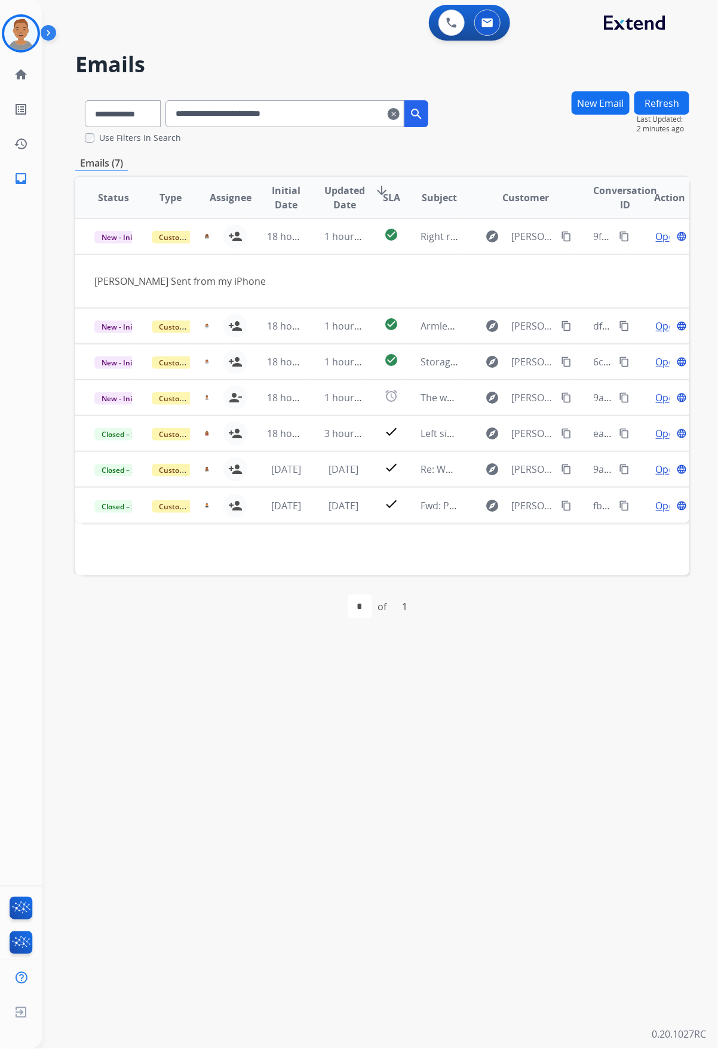
drag, startPoint x: 303, startPoint y: 35, endPoint x: 311, endPoint y: 32, distance: 8.3
click at [303, 35] on div "0 Voice Interactions 0 Email Interactions" at bounding box center [372, 24] width 633 height 38
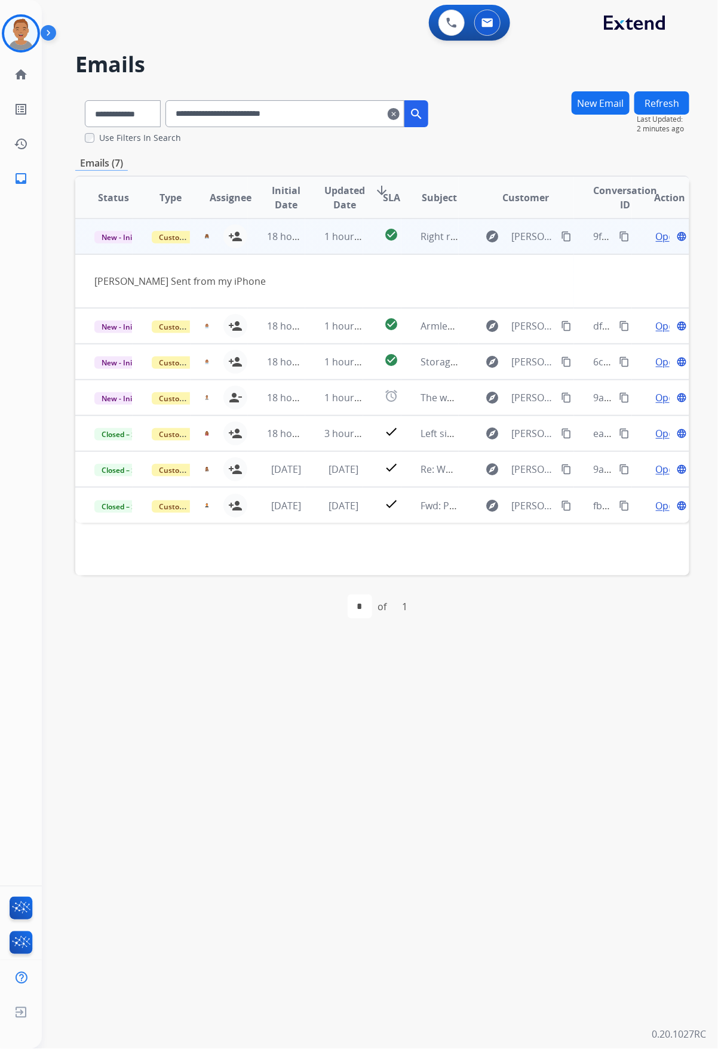
click at [210, 248] on div "person_add Assign to Me" at bounding box center [228, 237] width 38 height 24
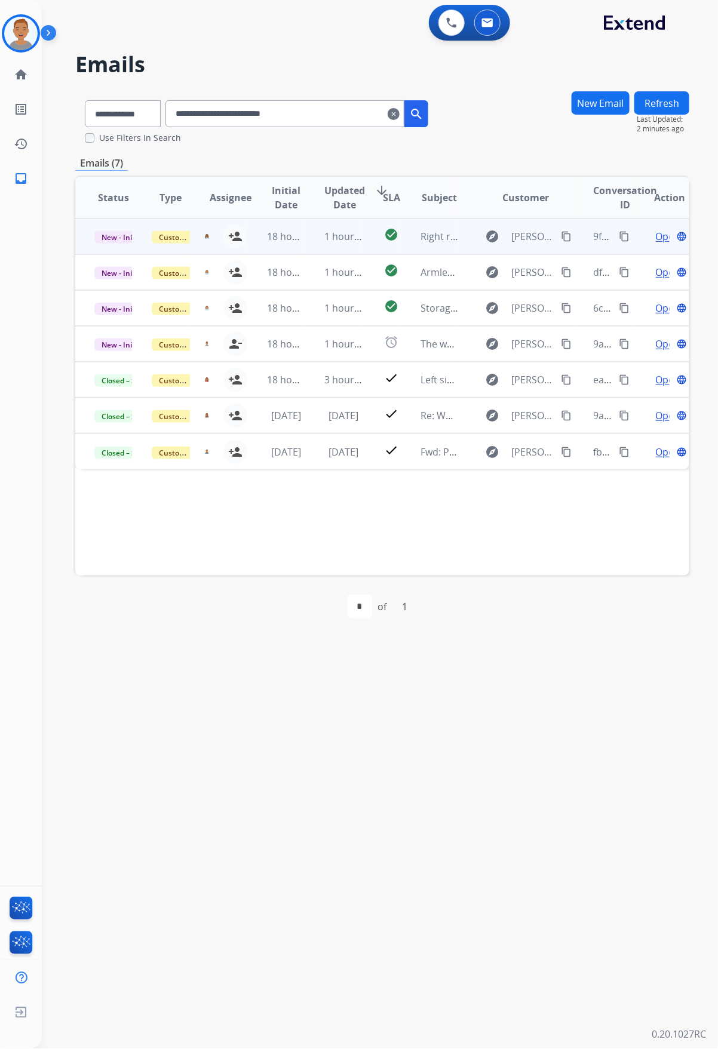
click at [210, 248] on div "person_add Assign to Me" at bounding box center [228, 237] width 38 height 24
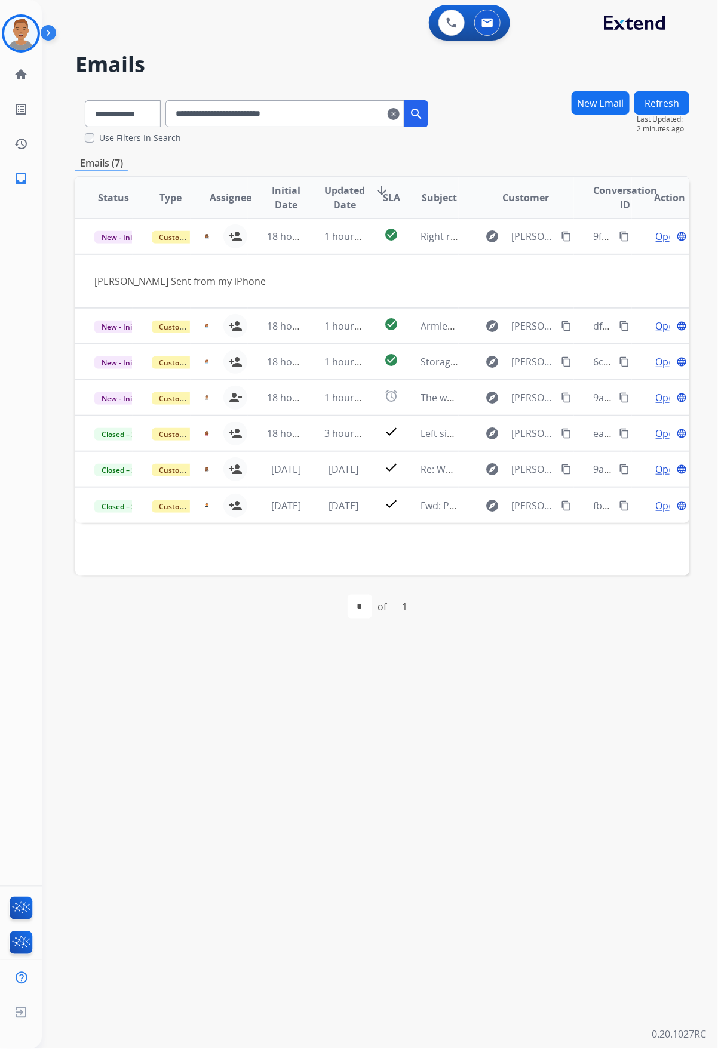
click at [253, 156] on div "Emails (7)" at bounding box center [382, 163] width 614 height 15
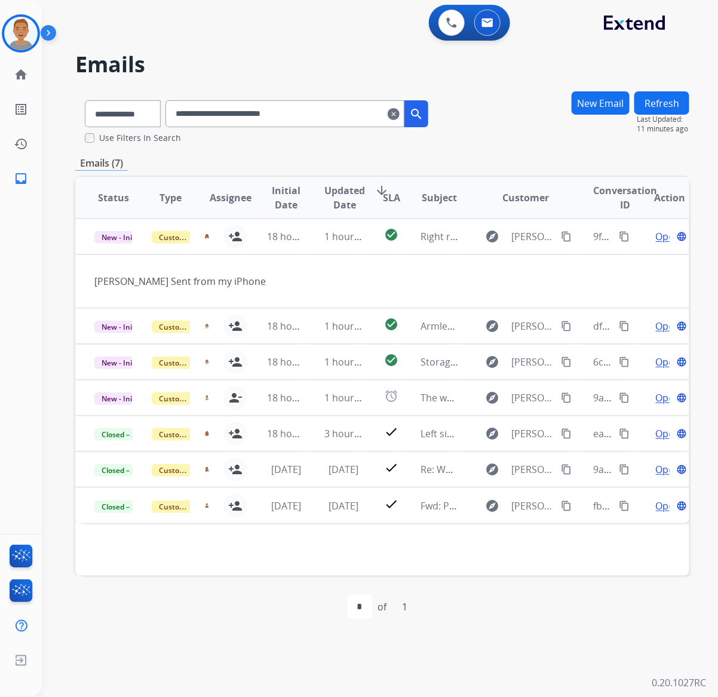
drag, startPoint x: 367, startPoint y: 117, endPoint x: 174, endPoint y: 118, distance: 192.9
click at [174, 118] on div "**********" at bounding box center [256, 111] width 362 height 41
click at [403, 112] on div "**********" at bounding box center [296, 113] width 263 height 27
click at [399, 113] on mat-icon "clear" at bounding box center [394, 114] width 12 height 14
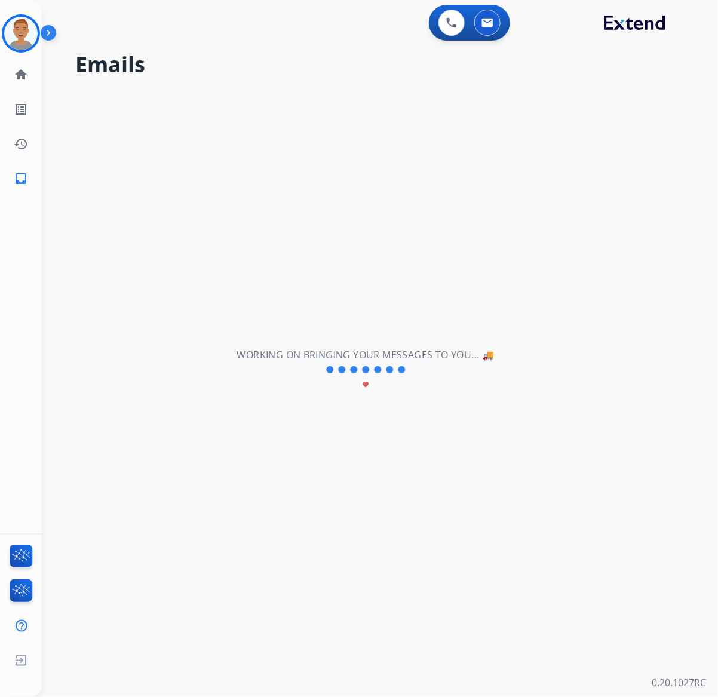
select select "**********"
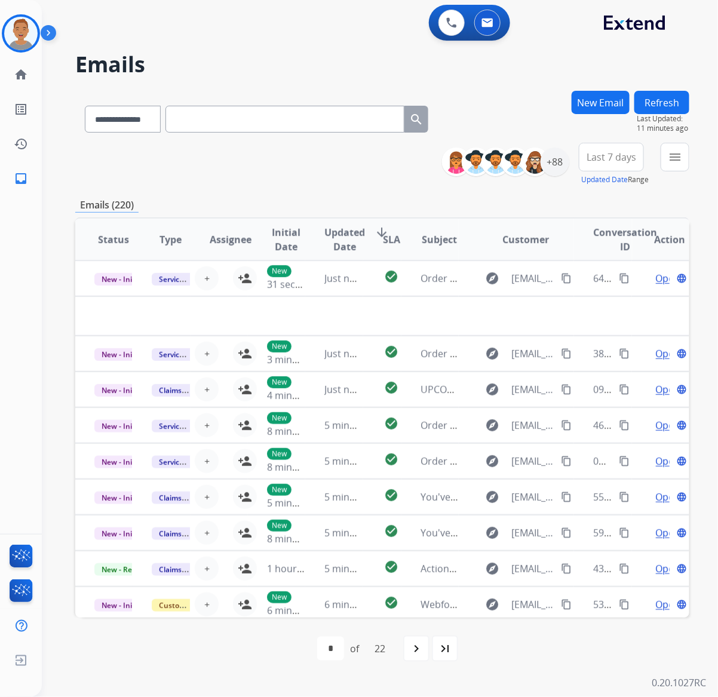
click at [268, 128] on input "text" at bounding box center [284, 119] width 239 height 27
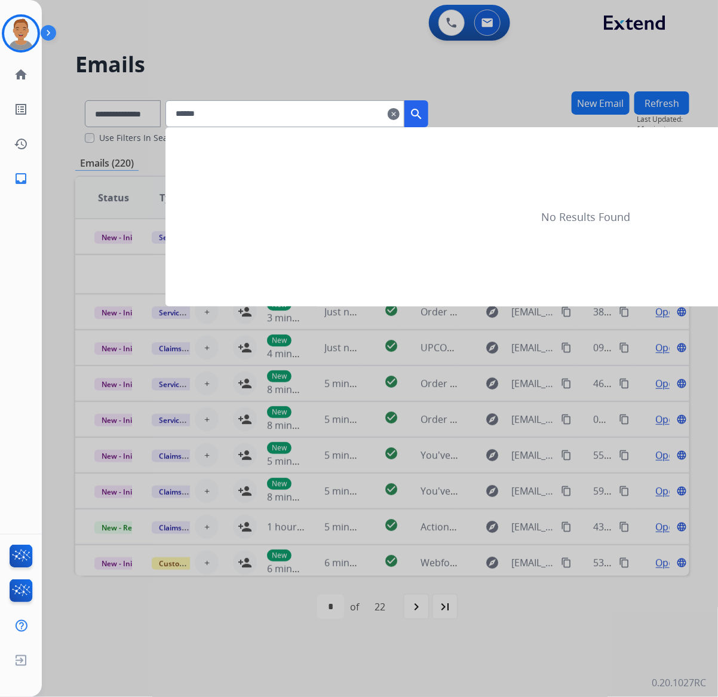
type input "******"
click at [423, 111] on mat-icon "search" at bounding box center [416, 114] width 14 height 14
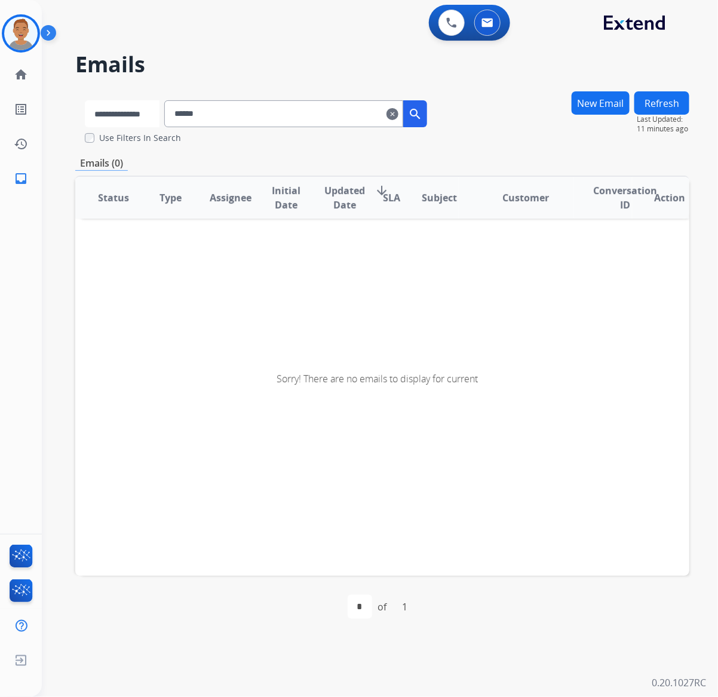
click at [105, 105] on select "**********" at bounding box center [122, 113] width 75 height 27
select select "**********"
click at [85, 100] on select "**********" at bounding box center [122, 113] width 75 height 27
click at [423, 117] on mat-icon "search" at bounding box center [416, 114] width 14 height 14
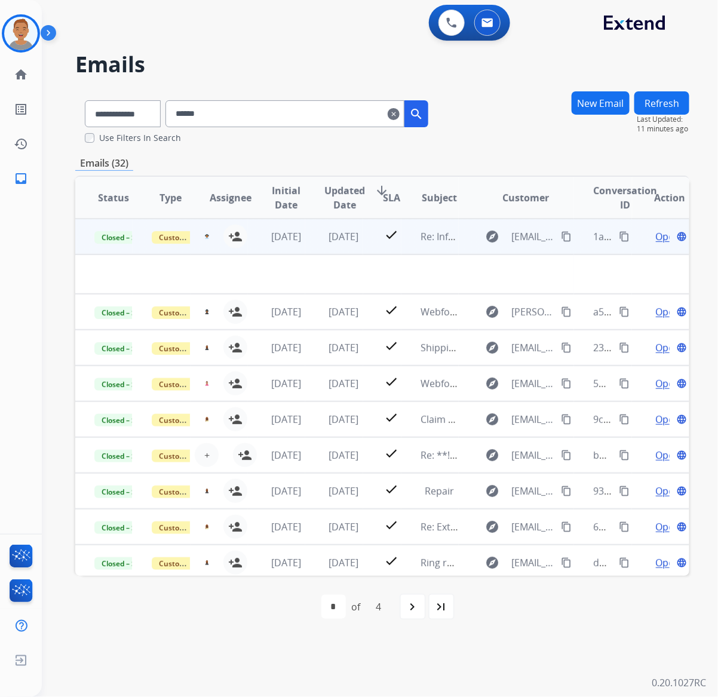
click at [459, 250] on td "explore ramseyjhall@gmail.com content_copy" at bounding box center [516, 237] width 115 height 36
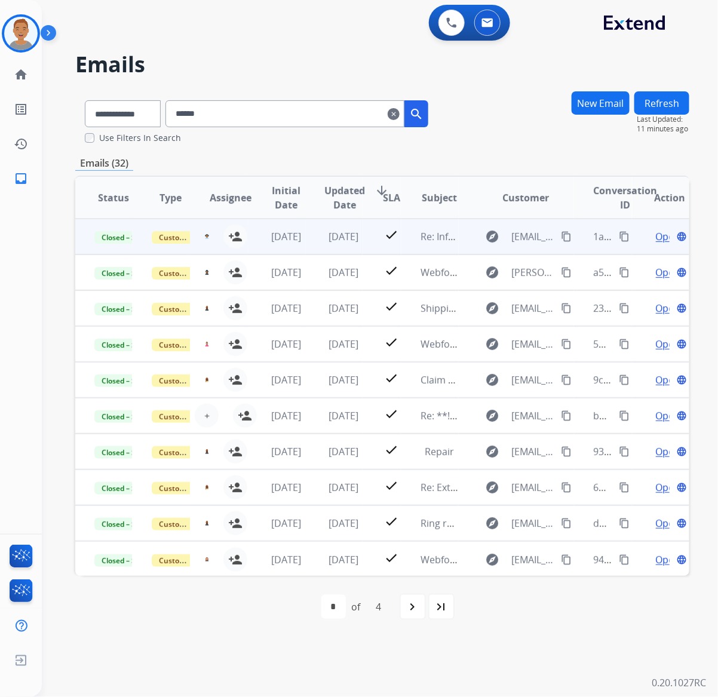
click at [459, 250] on td "explore ramseyjhall@gmail.com content_copy" at bounding box center [516, 237] width 115 height 36
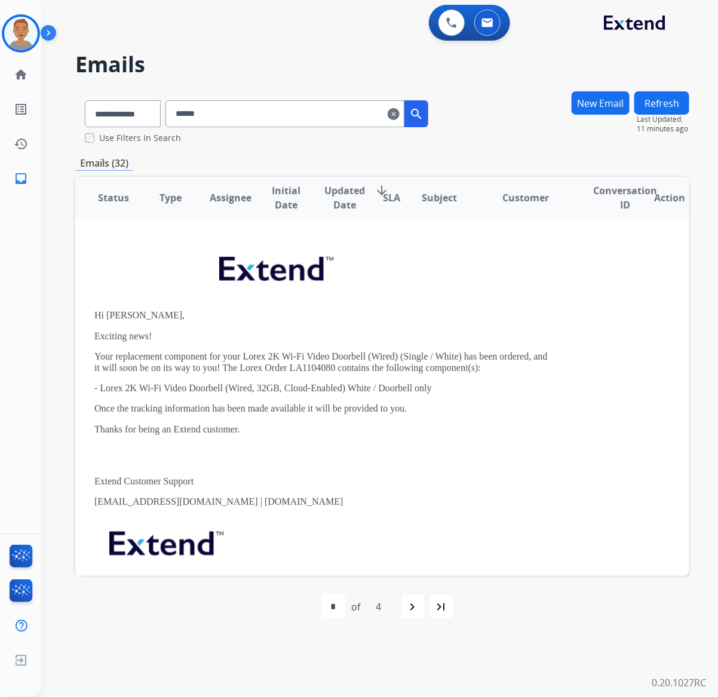
scroll to position [75, 0]
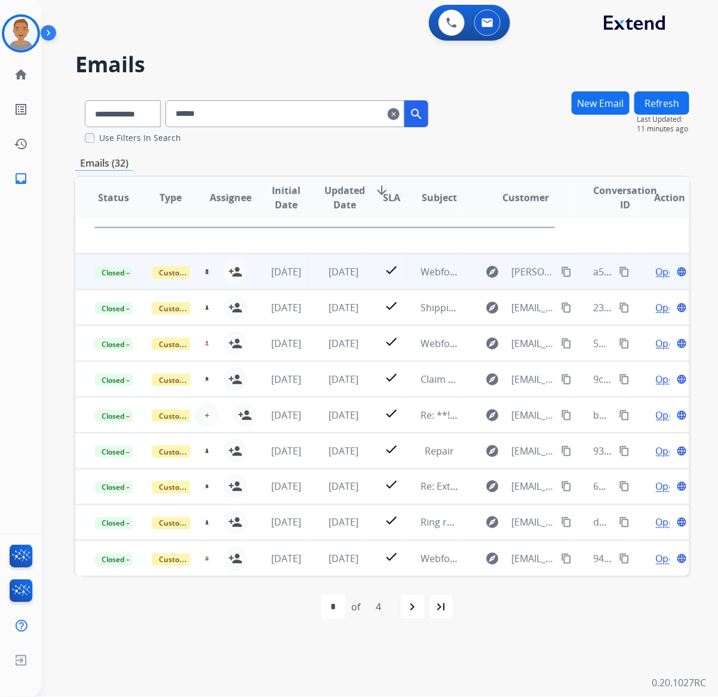
click at [363, 287] on td "check" at bounding box center [382, 272] width 38 height 36
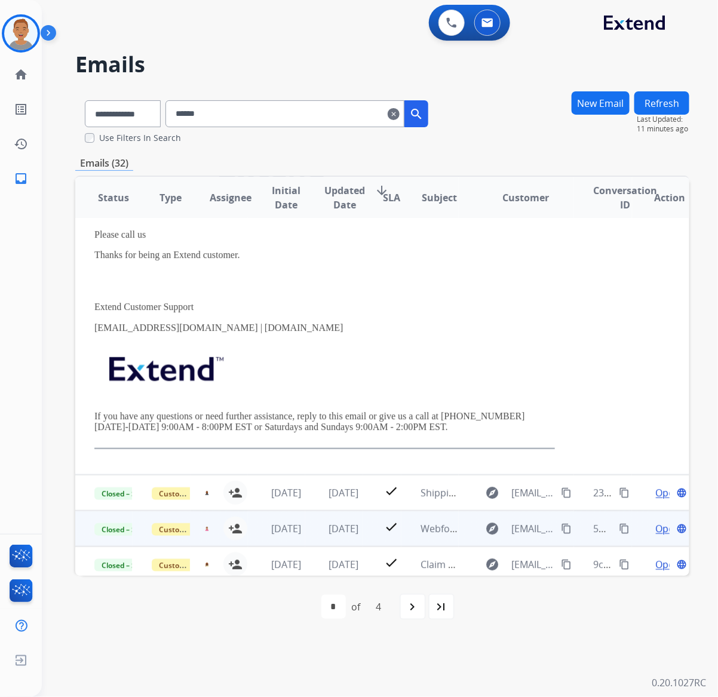
scroll to position [260, 0]
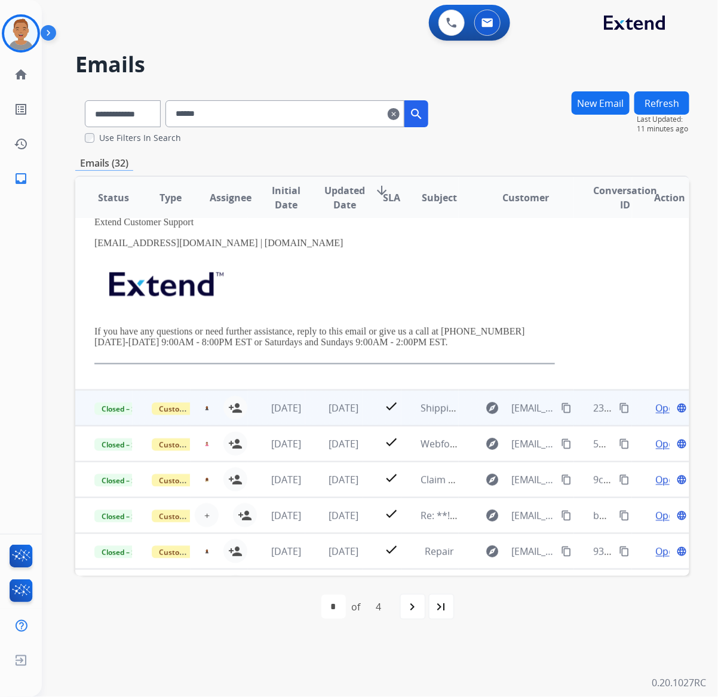
click at [198, 416] on div "julius.johnson@mcibpo.com person_add Assign to Me" at bounding box center [218, 407] width 57 height 33
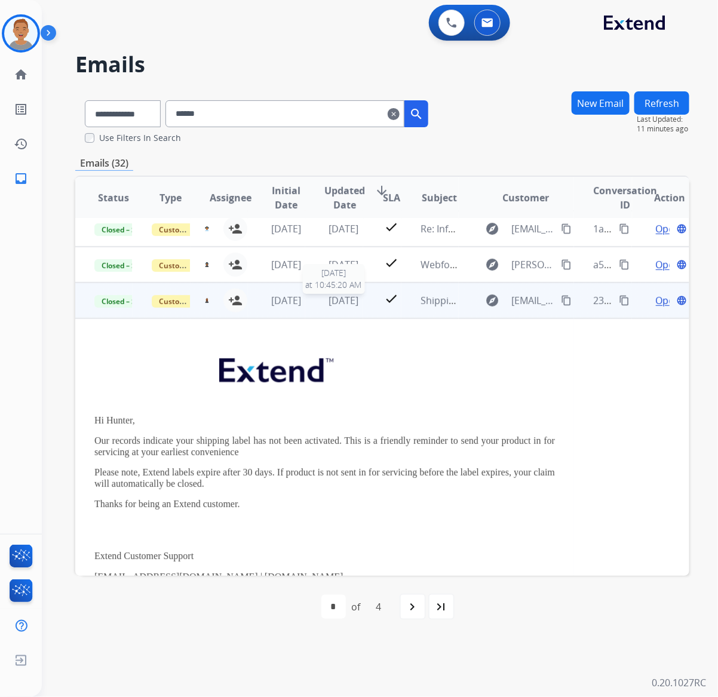
scroll to position [0, 0]
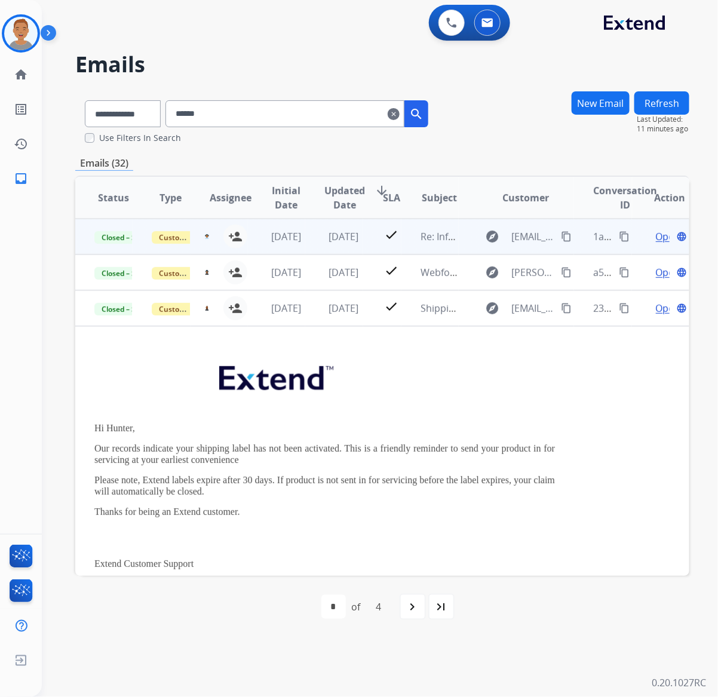
click at [225, 248] on div "person_add Assign to Me" at bounding box center [228, 237] width 38 height 24
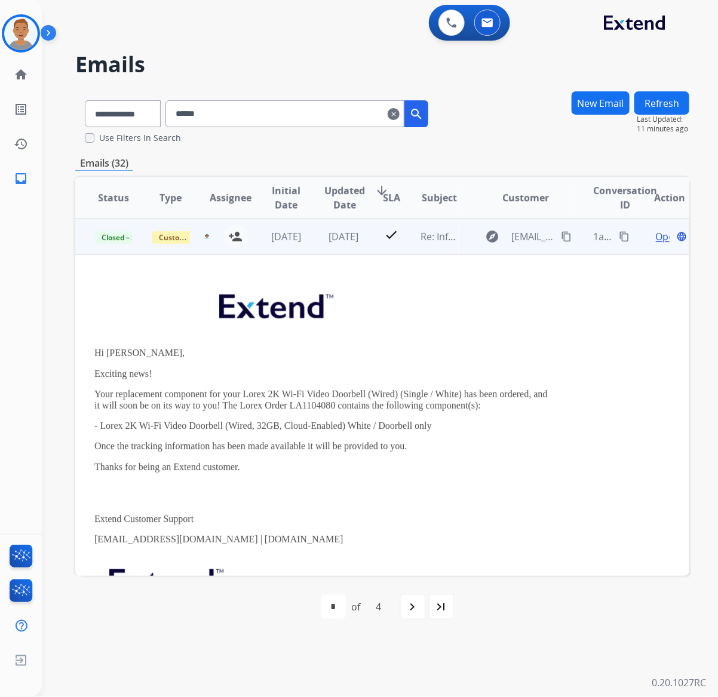
click at [364, 246] on td "check" at bounding box center [382, 237] width 38 height 36
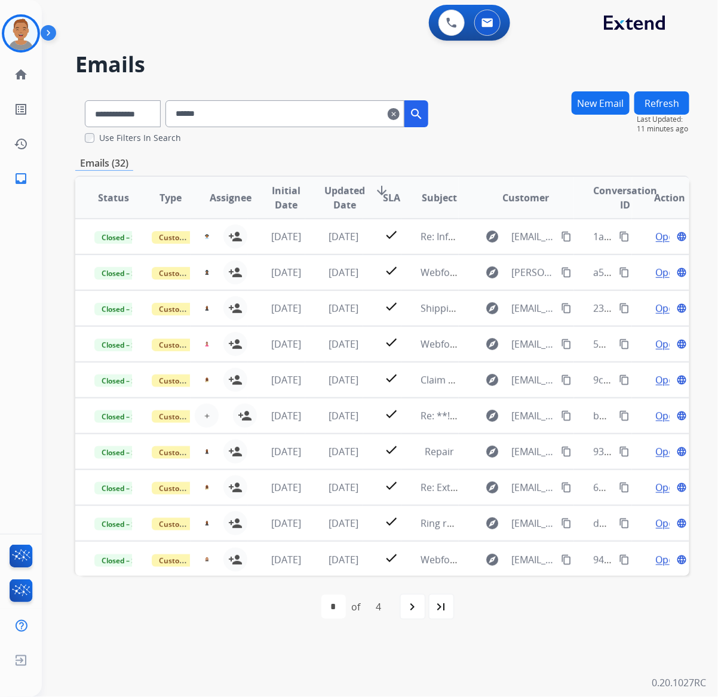
drag, startPoint x: 288, startPoint y: 106, endPoint x: 129, endPoint y: 103, distance: 158.9
click at [129, 103] on div "**********" at bounding box center [256, 111] width 362 height 41
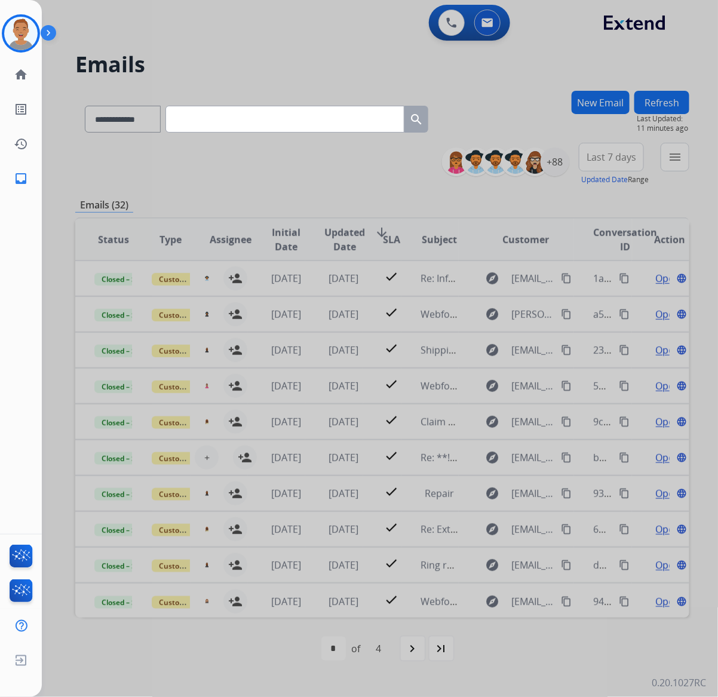
click at [300, 45] on div at bounding box center [359, 348] width 718 height 697
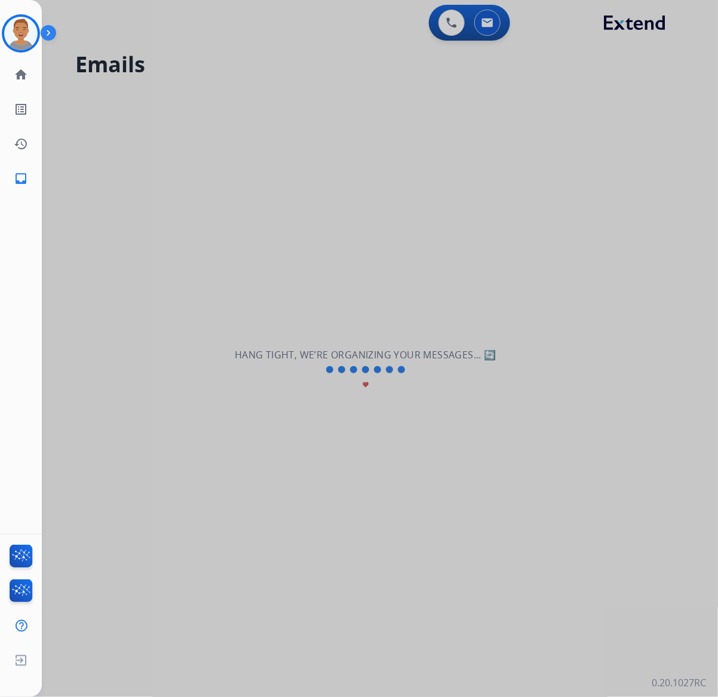
select select "**********"
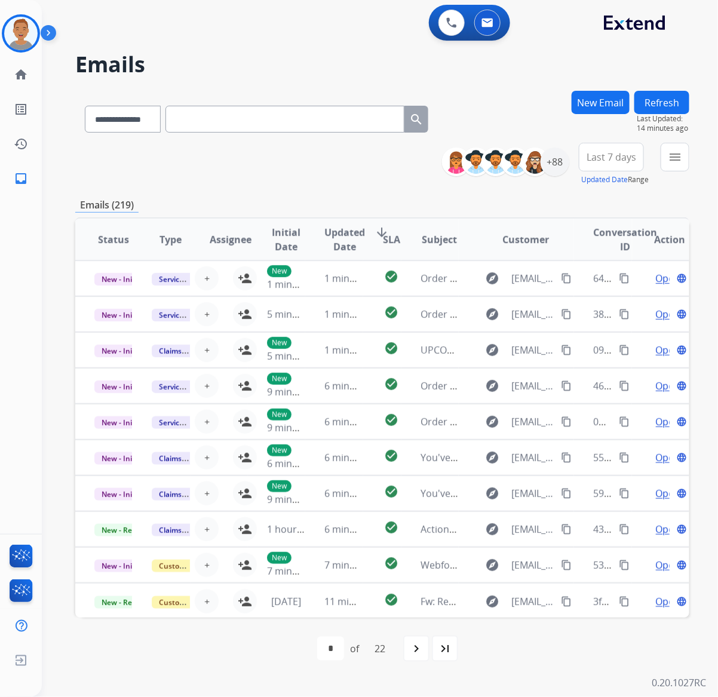
drag, startPoint x: 254, startPoint y: 61, endPoint x: 273, endPoint y: 61, distance: 18.5
click at [254, 61] on h2 "Emails" at bounding box center [382, 65] width 614 height 24
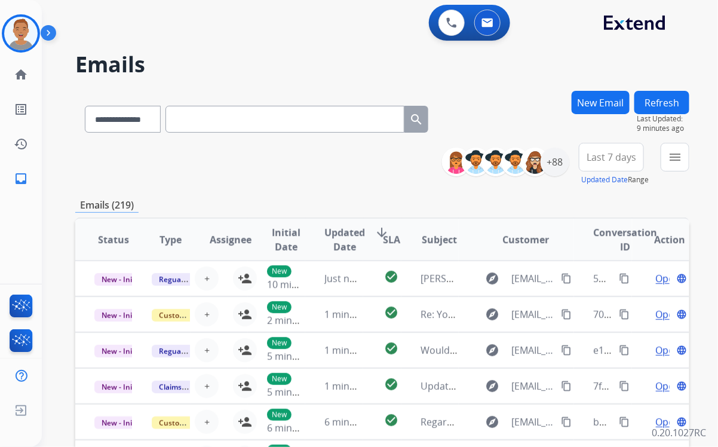
click at [266, 54] on h2 "Emails" at bounding box center [382, 65] width 614 height 24
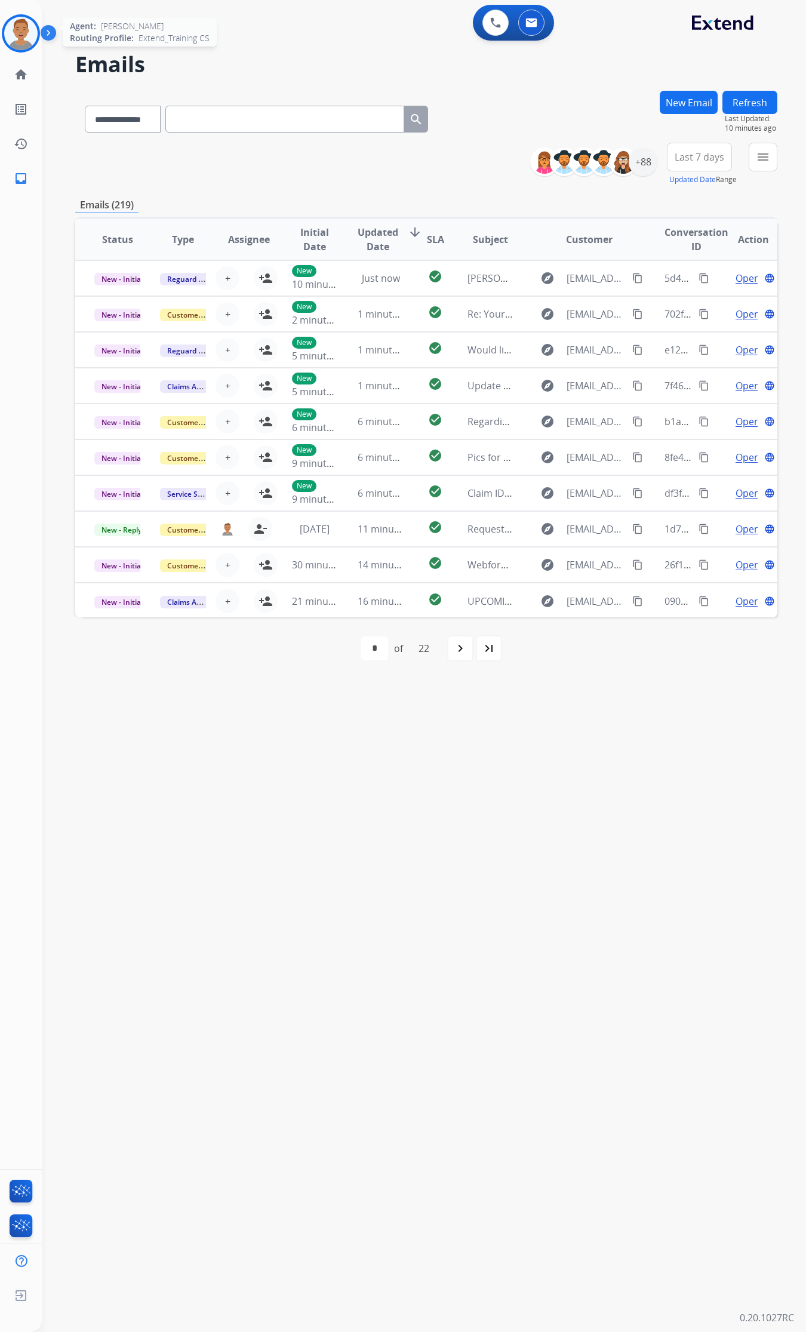
click at [24, 37] on img at bounding box center [20, 33] width 33 height 33
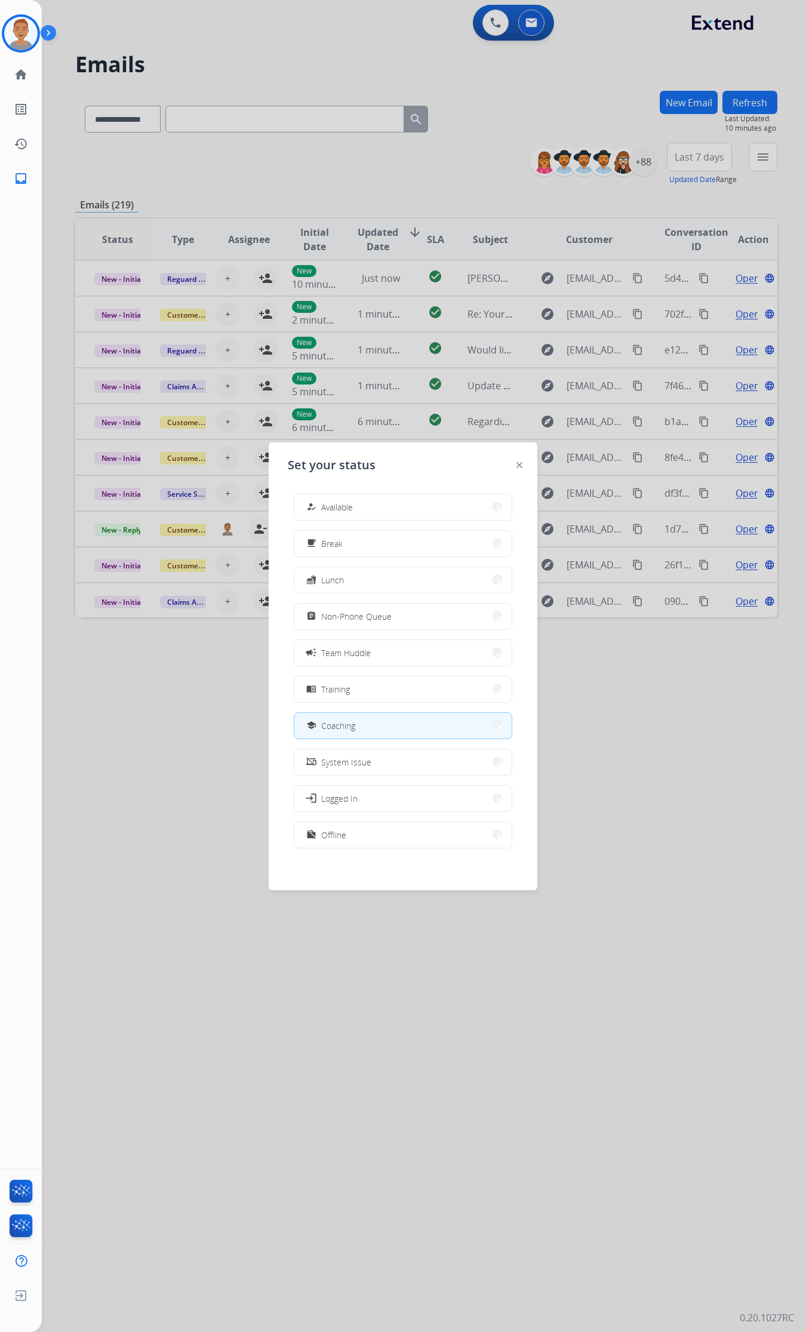
click at [622, 783] on div at bounding box center [403, 666] width 806 height 1332
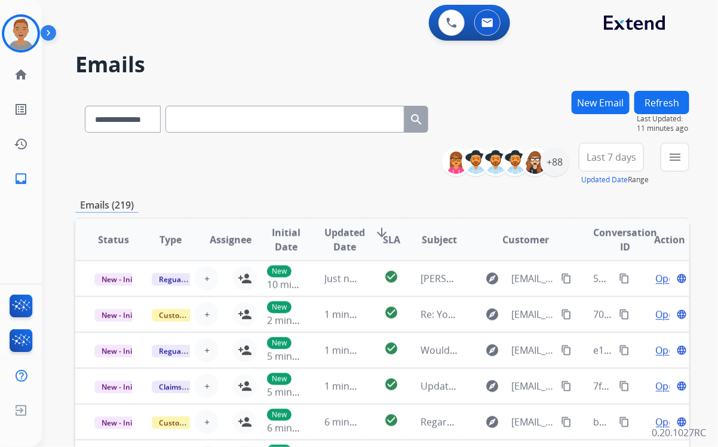
drag, startPoint x: 275, startPoint y: 60, endPoint x: 241, endPoint y: 62, distance: 34.1
click at [271, 60] on h2 "Emails" at bounding box center [382, 65] width 614 height 24
click at [261, 61] on h2 "Emails" at bounding box center [382, 65] width 614 height 24
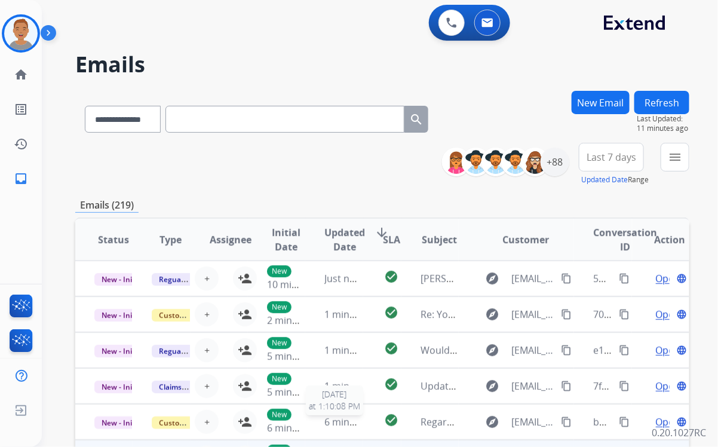
scroll to position [1, 0]
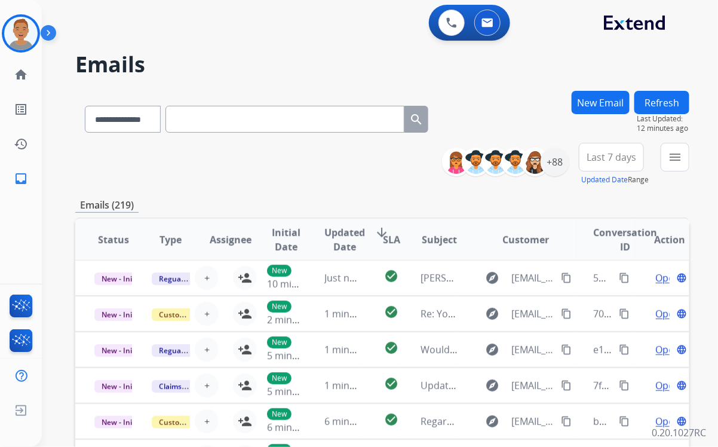
click at [294, 202] on div "Emails (219)" at bounding box center [382, 205] width 614 height 15
click at [314, 51] on div "**********" at bounding box center [365, 266] width 647 height 447
click at [168, 27] on div "0 Voice Interactions 0 Email Interactions" at bounding box center [372, 24] width 633 height 38
drag, startPoint x: 200, startPoint y: 66, endPoint x: 164, endPoint y: 50, distance: 39.3
click at [200, 64] on h2 "Emails" at bounding box center [382, 65] width 614 height 24
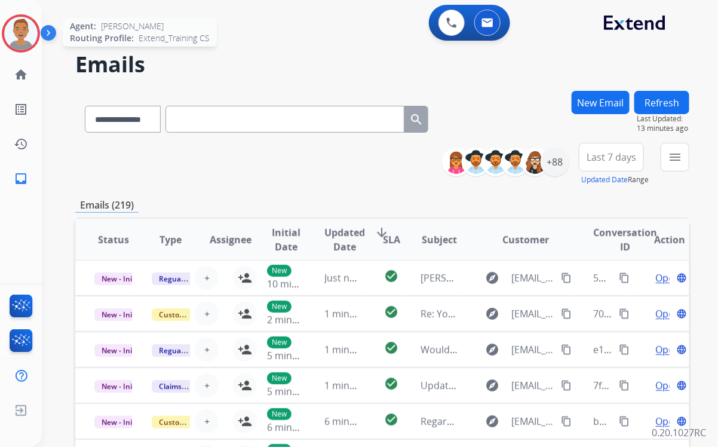
click at [3, 37] on div at bounding box center [21, 33] width 38 height 38
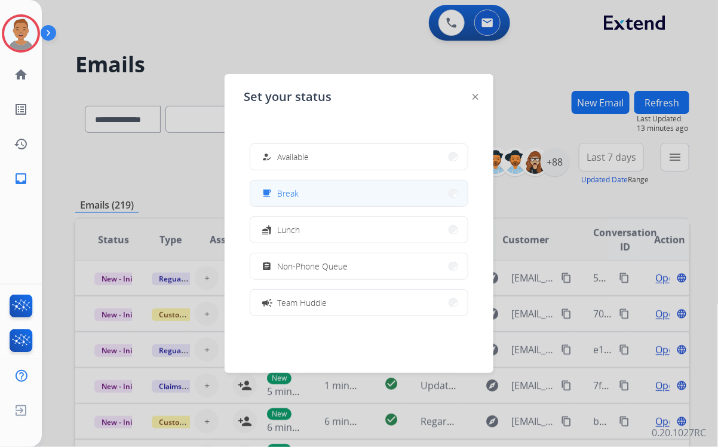
drag, startPoint x: 321, startPoint y: 194, endPoint x: 325, endPoint y: 181, distance: 13.8
click at [325, 181] on button "free_breakfast Break" at bounding box center [358, 193] width 217 height 26
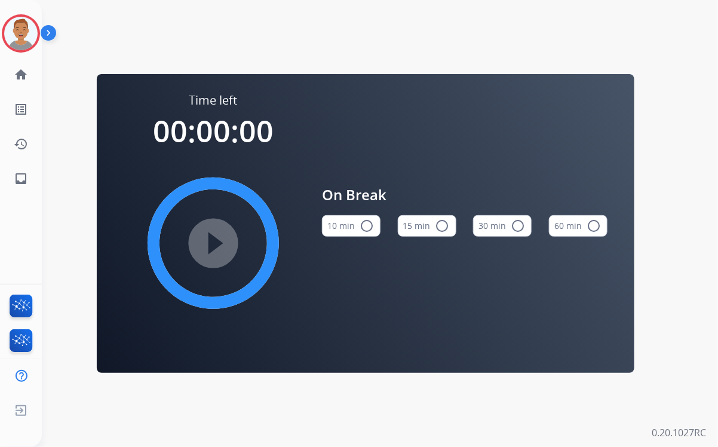
click at [367, 223] on mat-icon "radio_button_unchecked" at bounding box center [366, 226] width 14 height 14
click at [351, 51] on div "Time left 00:10:00 play_circle_filled On Break 10 min check_circle 15 min radio…" at bounding box center [365, 223] width 647 height 447
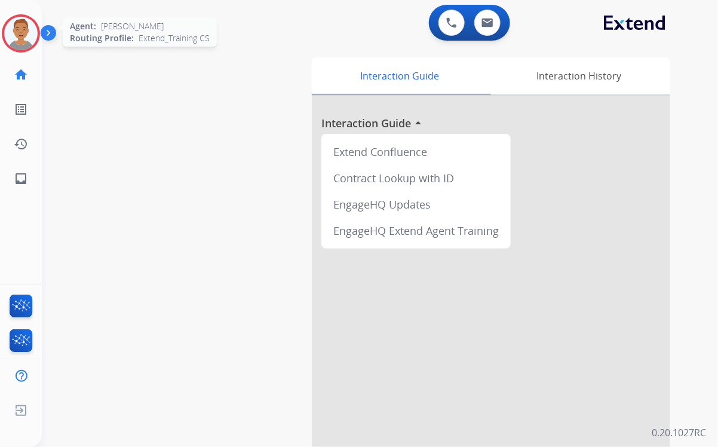
click at [22, 36] on img at bounding box center [20, 33] width 33 height 33
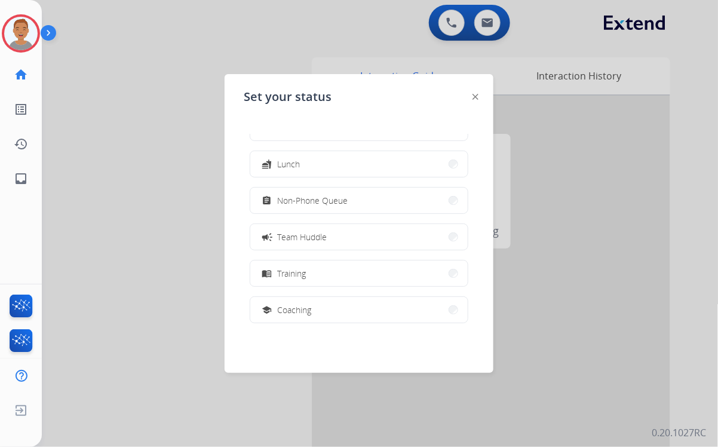
scroll to position [188, 0]
